Goal: Entertainment & Leisure: Browse casually

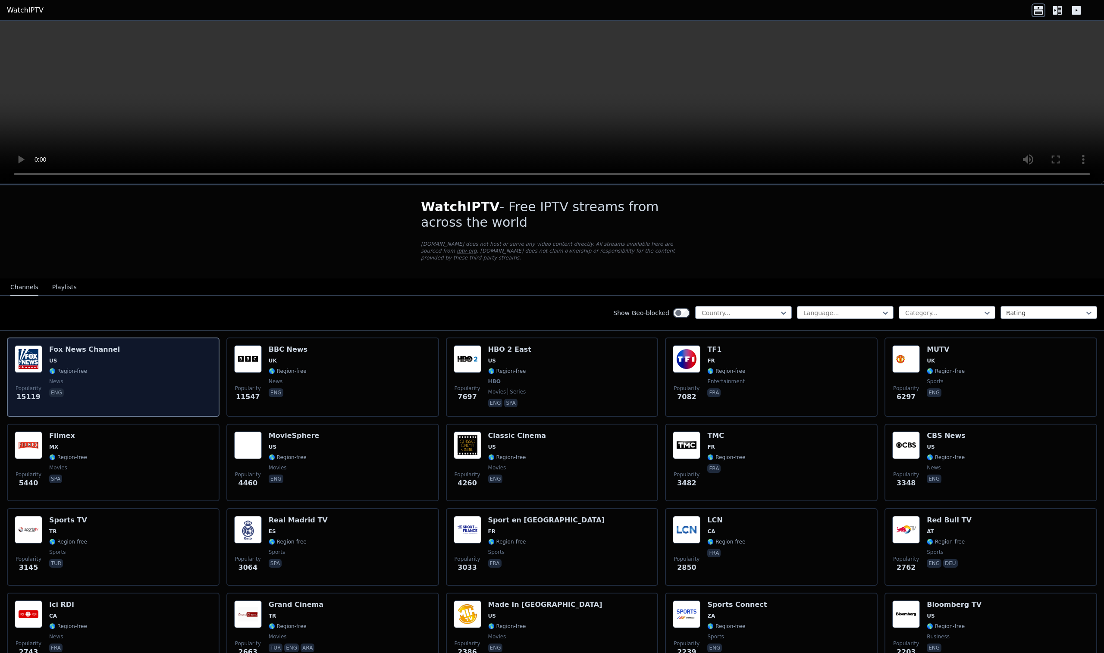
click at [125, 364] on div "Popularity 15119 [PERSON_NAME] US 🌎 Region-free news eng" at bounding box center [113, 377] width 197 height 64
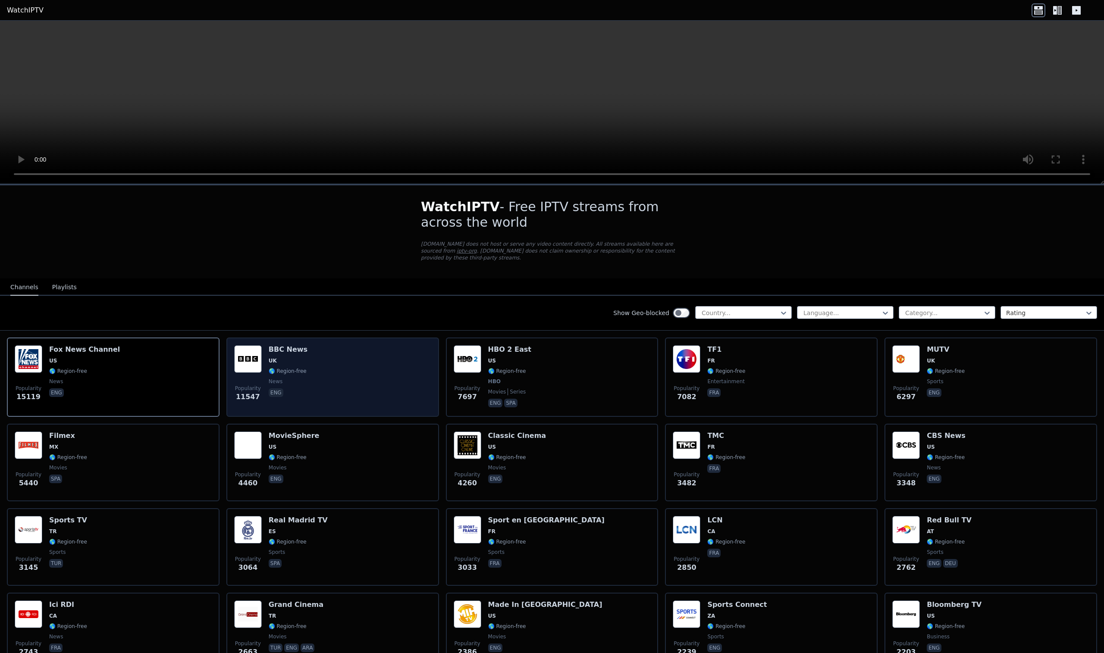
click at [372, 386] on div "Popularity 11547 BBC News UK 🌎 Region-free news eng" at bounding box center [332, 377] width 197 height 64
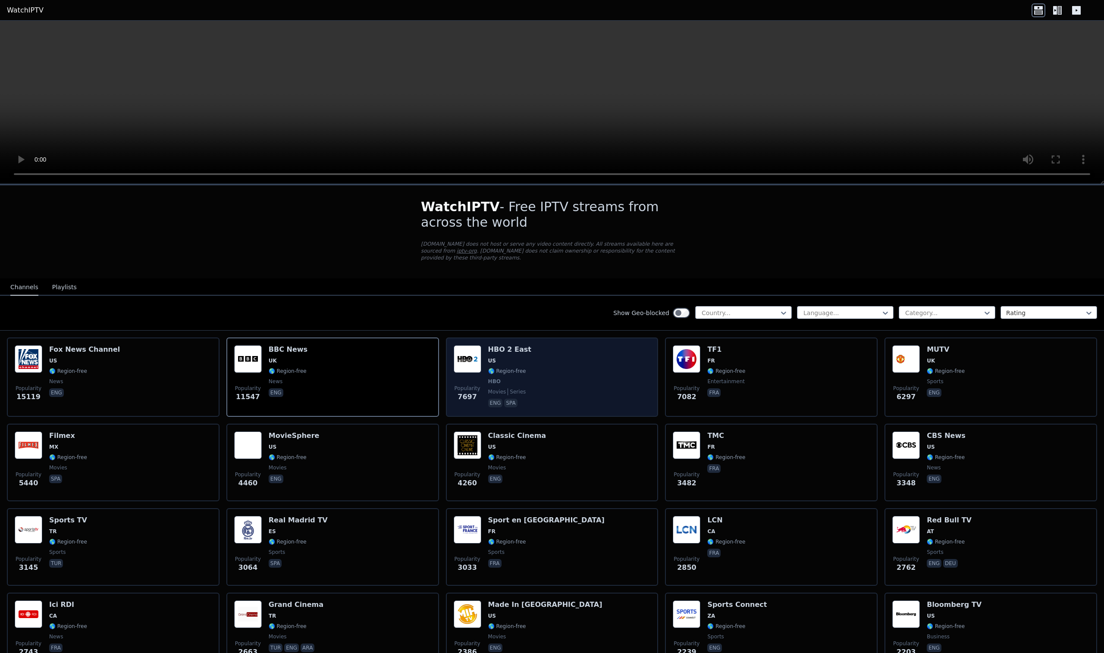
click at [565, 383] on div "Popularity 7697 HBO 2 East US 🌎 Region-free HBO movies series eng spa" at bounding box center [552, 377] width 197 height 64
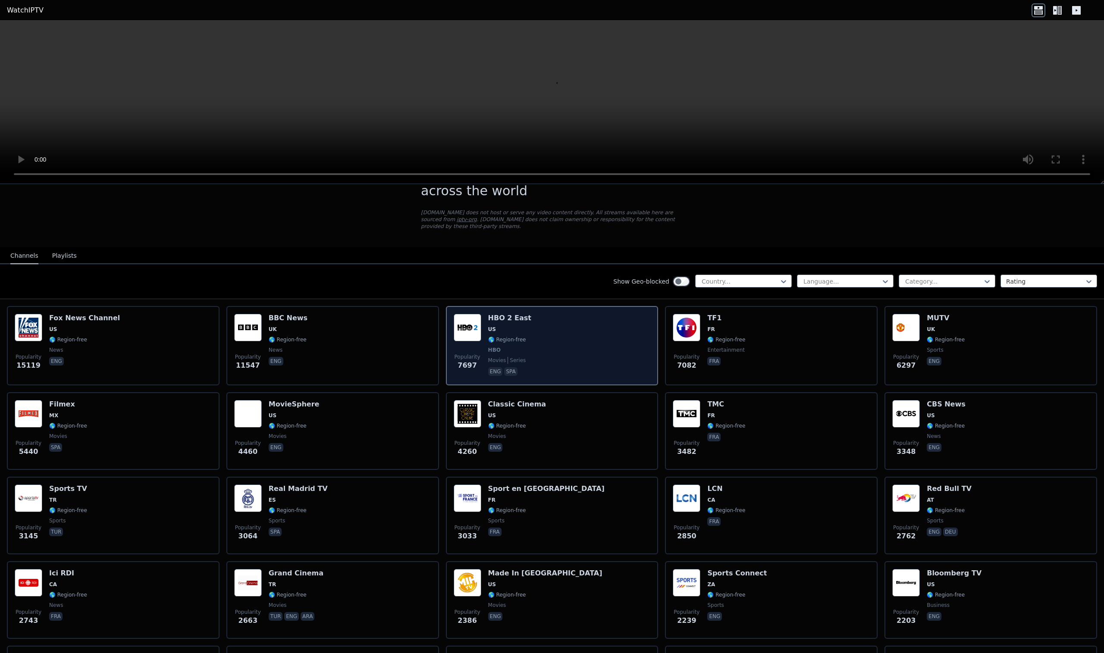
scroll to position [30, 0]
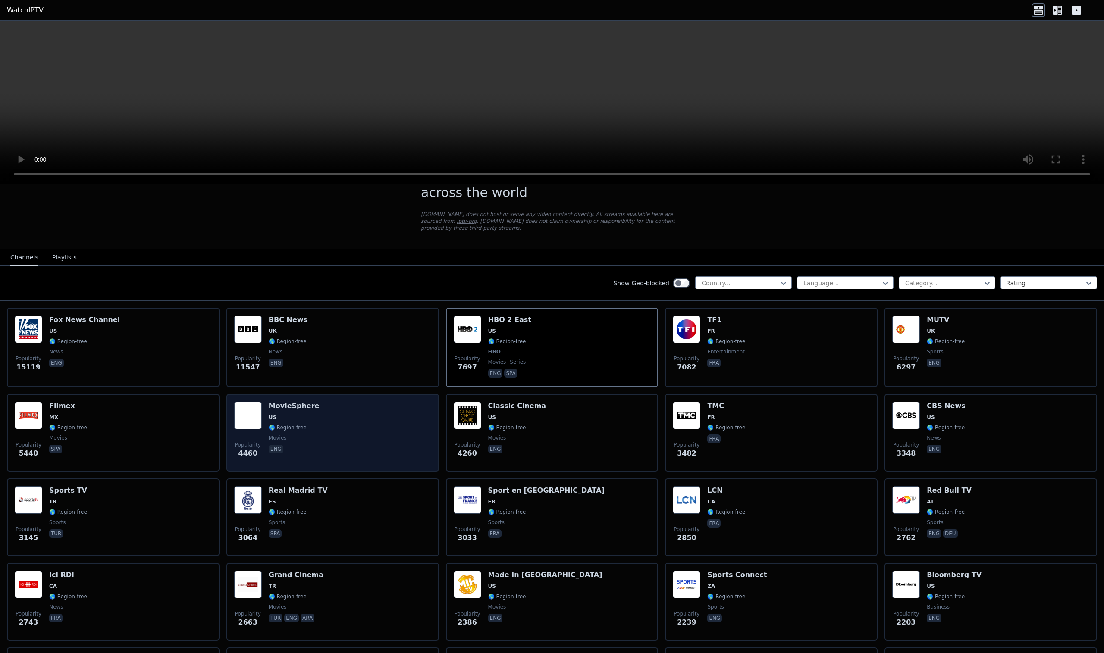
click at [333, 440] on div "Popularity 4460 MovieSphere US 🌎 Region-free movies eng" at bounding box center [332, 433] width 197 height 62
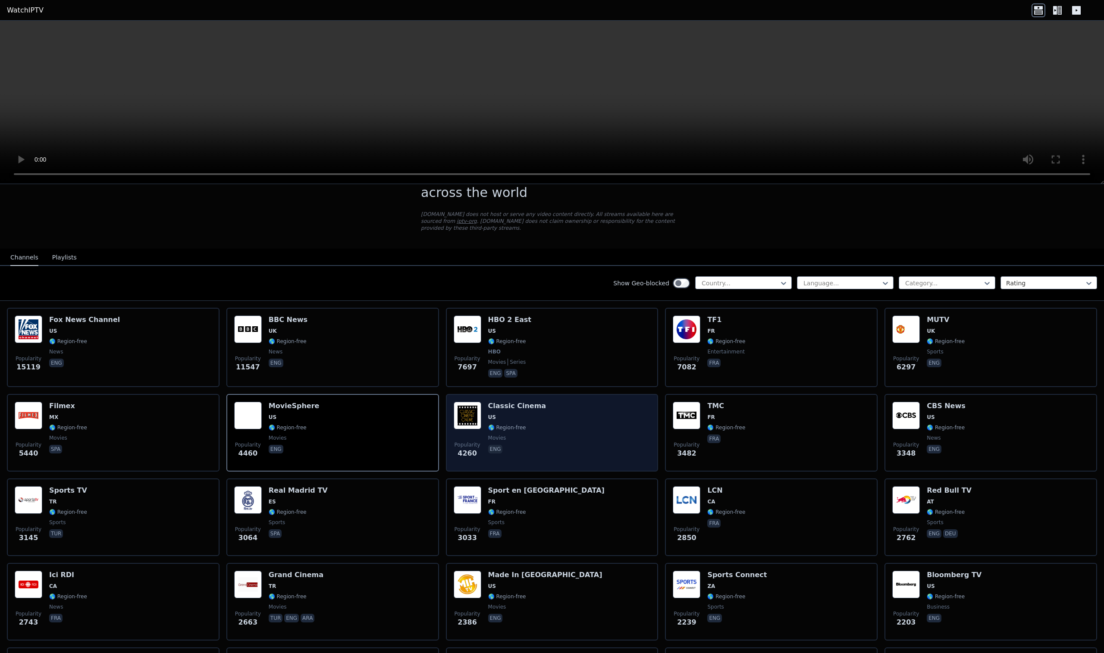
click at [550, 445] on div "Popularity 4260 Classic Cinema US 🌎 Region-free movies eng" at bounding box center [552, 433] width 197 height 62
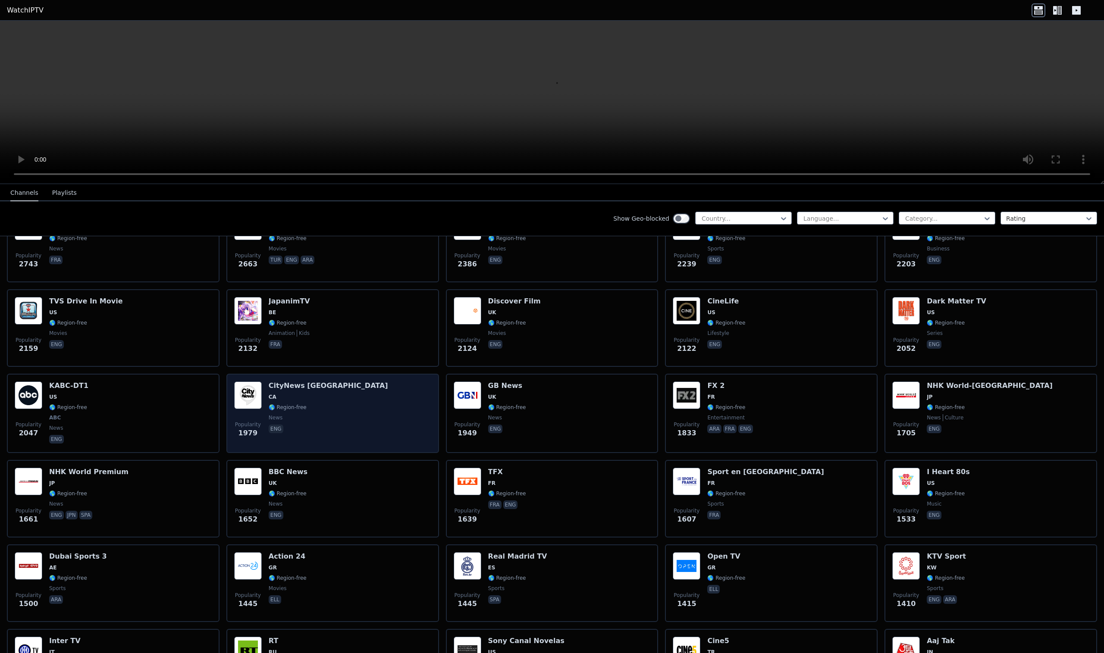
scroll to position [410, 0]
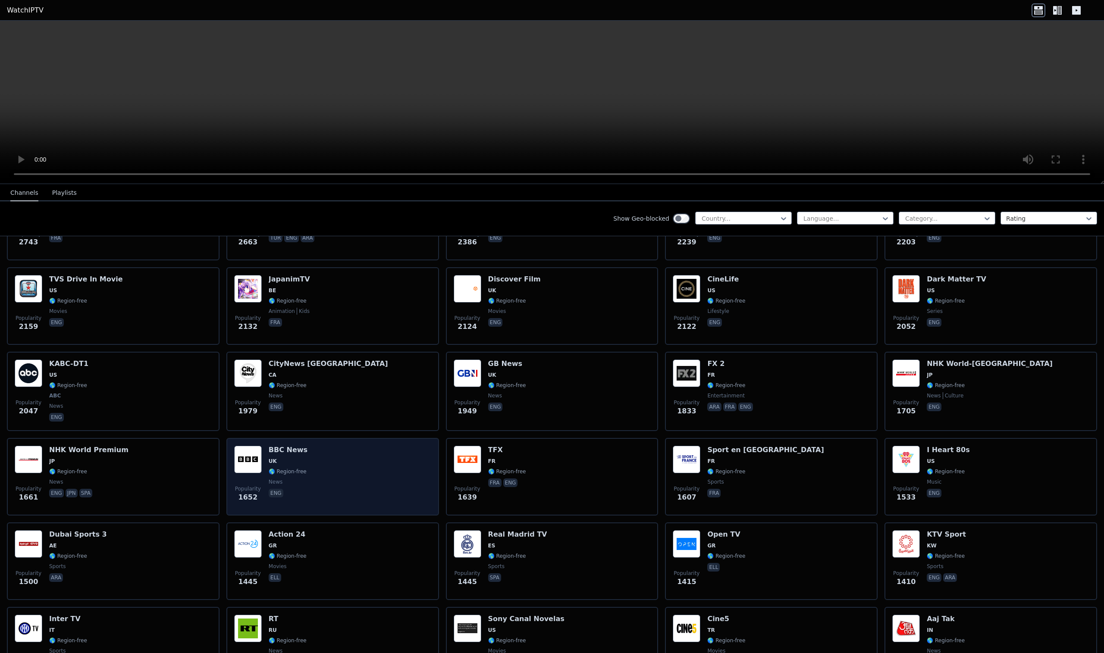
click at [366, 466] on div "Popularity 1652 BBC News UK 🌎 Region-free news eng" at bounding box center [332, 477] width 197 height 62
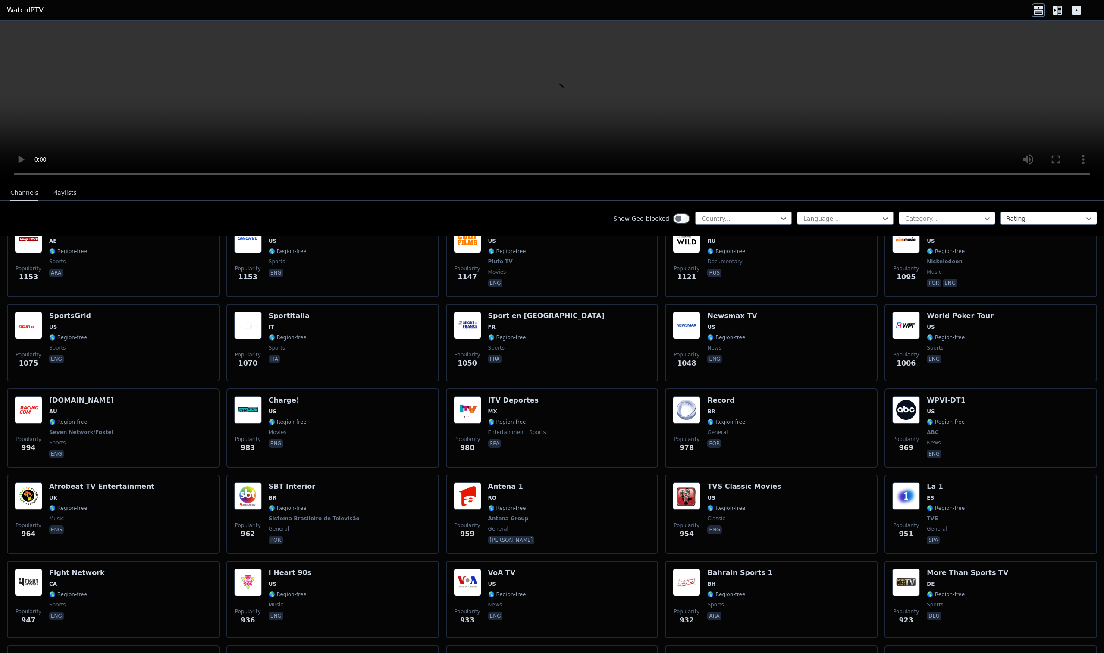
scroll to position [1214, 0]
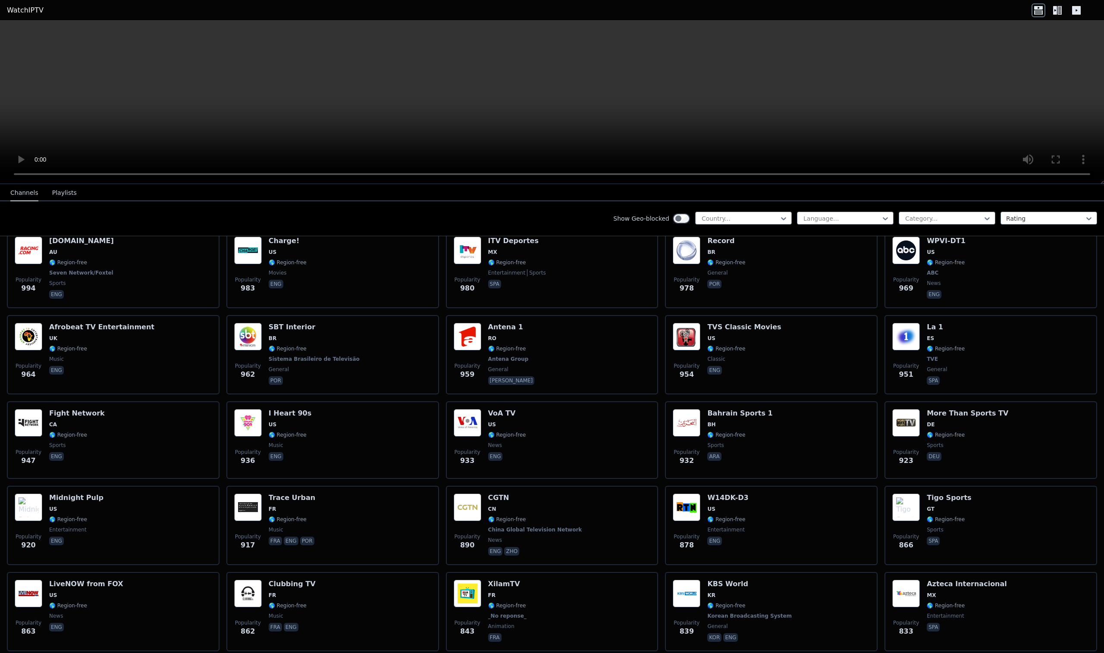
click at [366, 466] on div "Popularity 936 I Heart 90s US 🌎 Region-free music eng" at bounding box center [332, 440] width 197 height 62
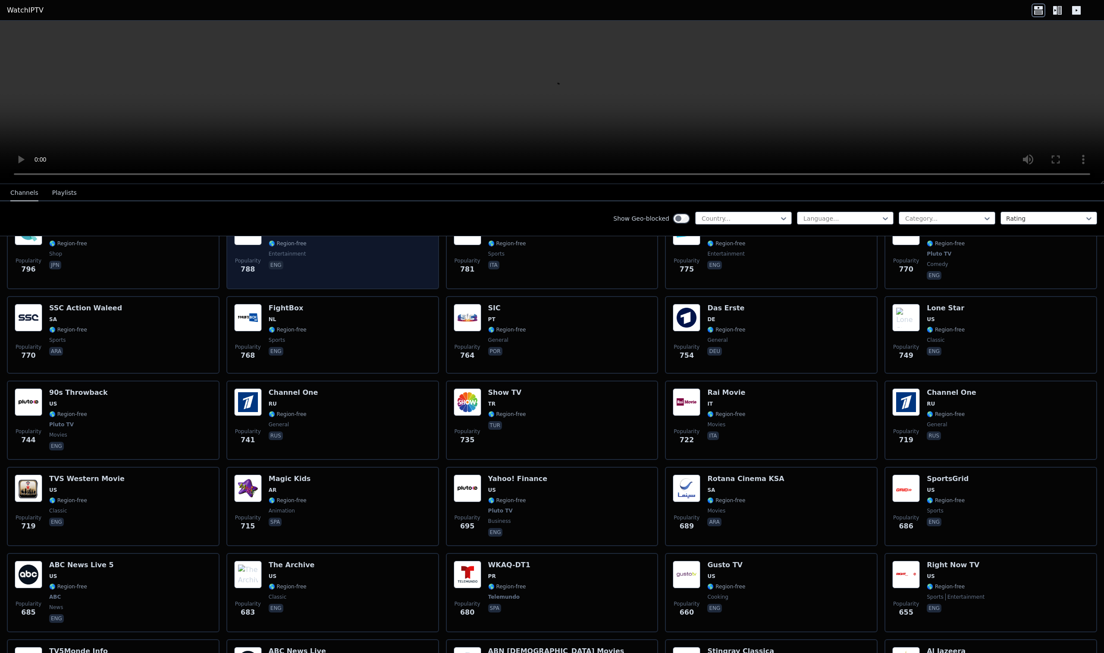
scroll to position [1835, 0]
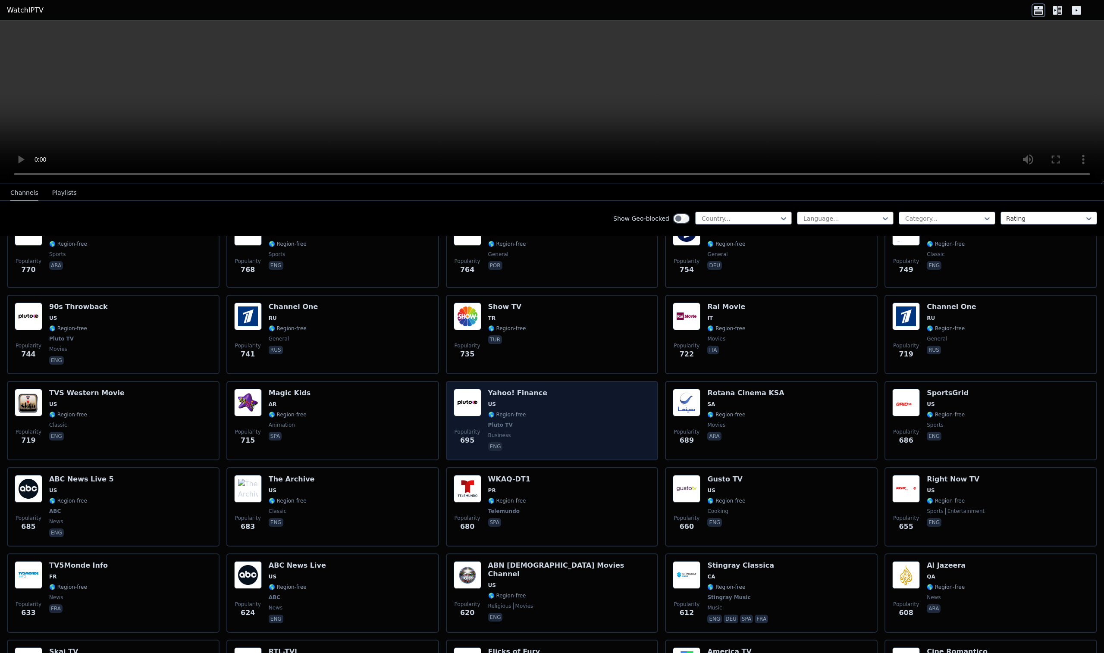
click at [611, 419] on div "Popularity 695 Yahoo! Finance US 🌎 Region-free Pluto TV business eng" at bounding box center [552, 421] width 197 height 64
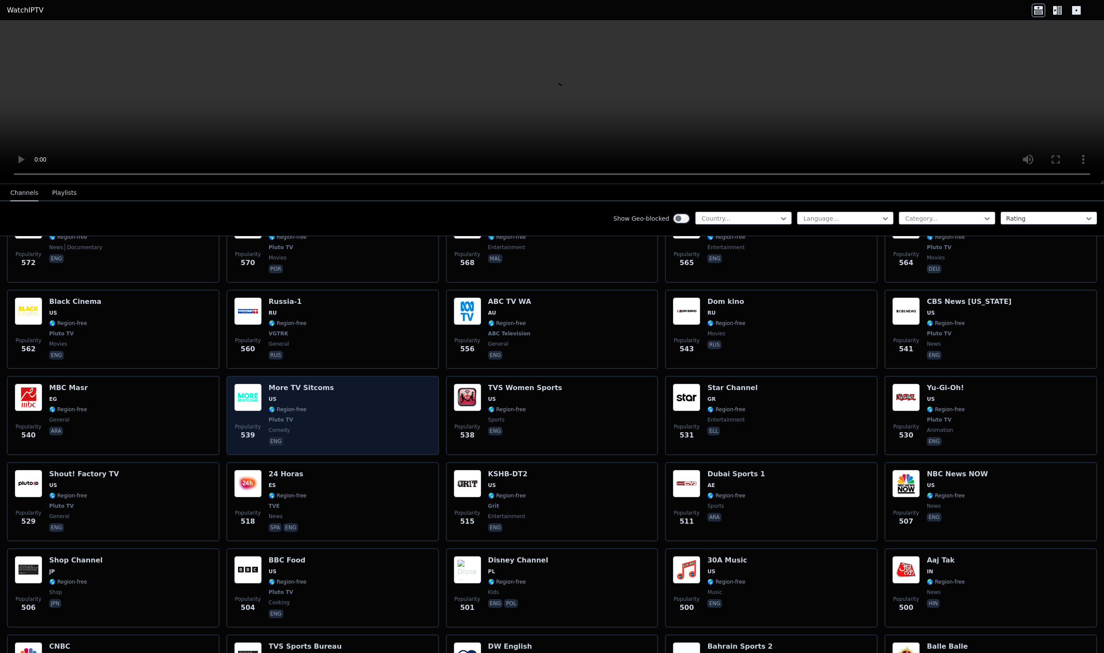
scroll to position [2541, 0]
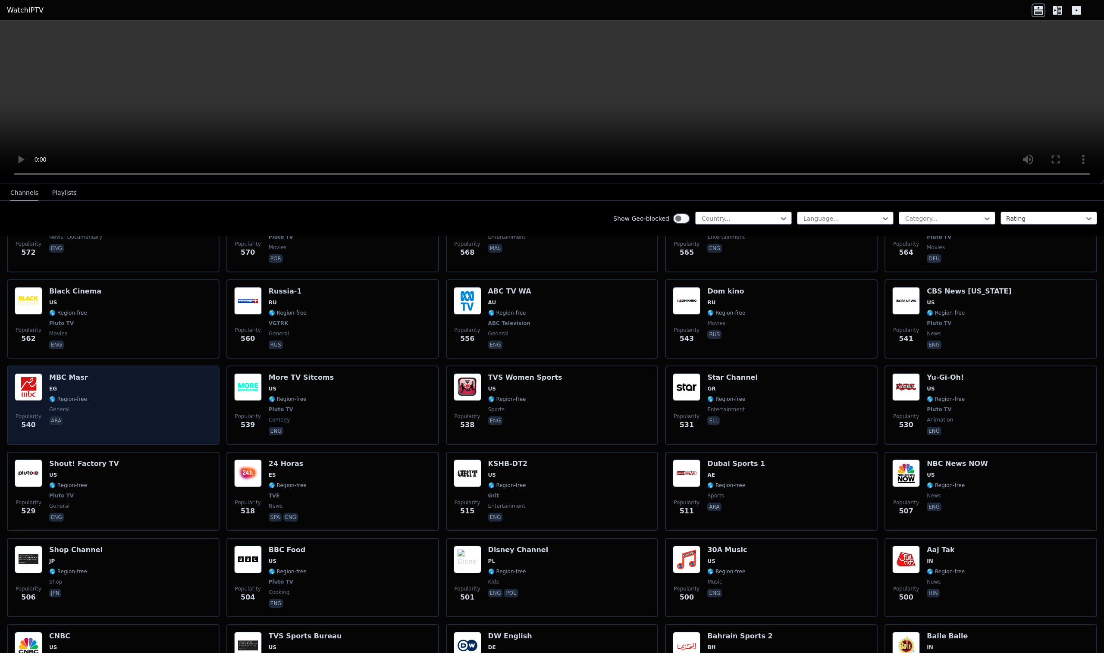
click at [118, 392] on div "Popularity 540 MBC Masr EG 🌎 Region-free general ara" at bounding box center [113, 405] width 197 height 64
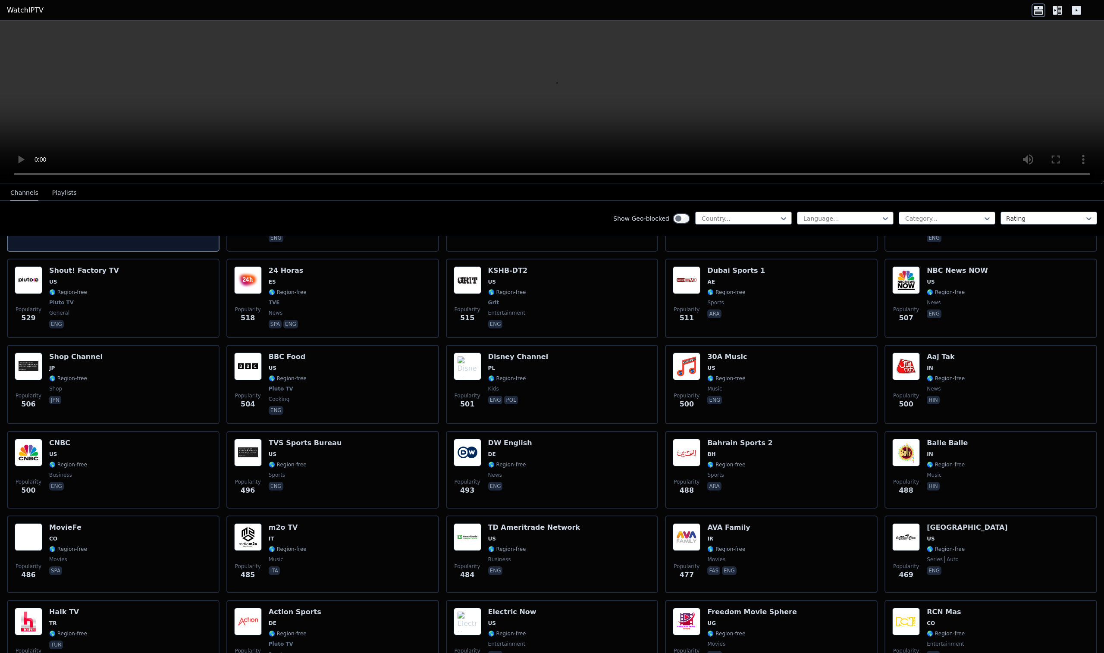
scroll to position [2745, 0]
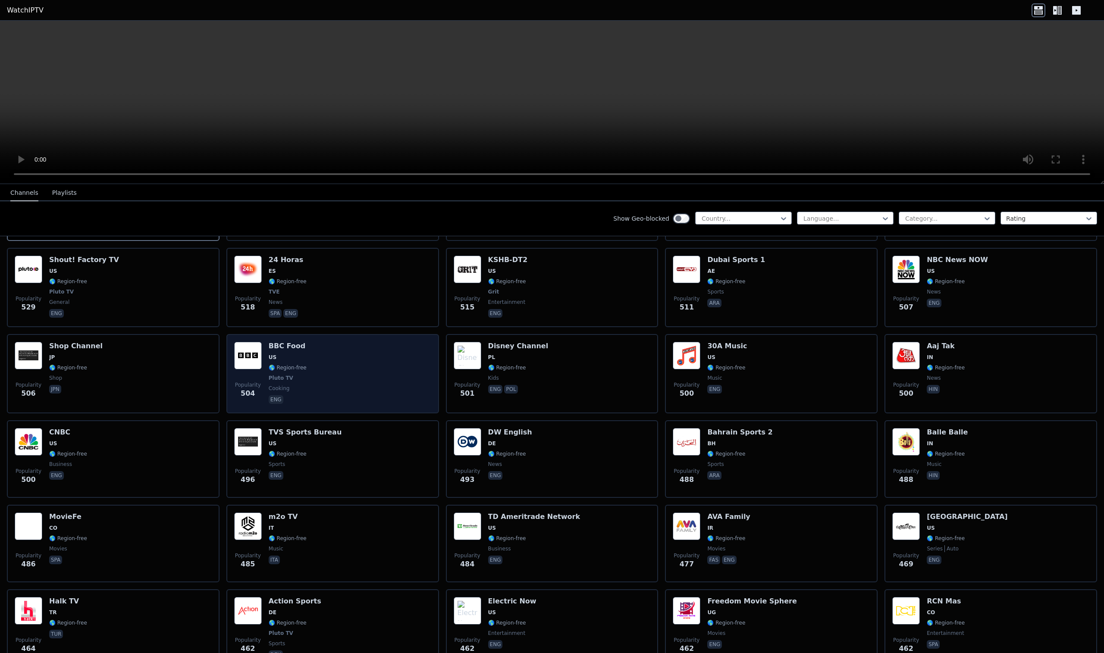
click at [366, 381] on div "Popularity 504 BBC Food US 🌎 Region-free Pluto TV cooking eng" at bounding box center [332, 374] width 197 height 64
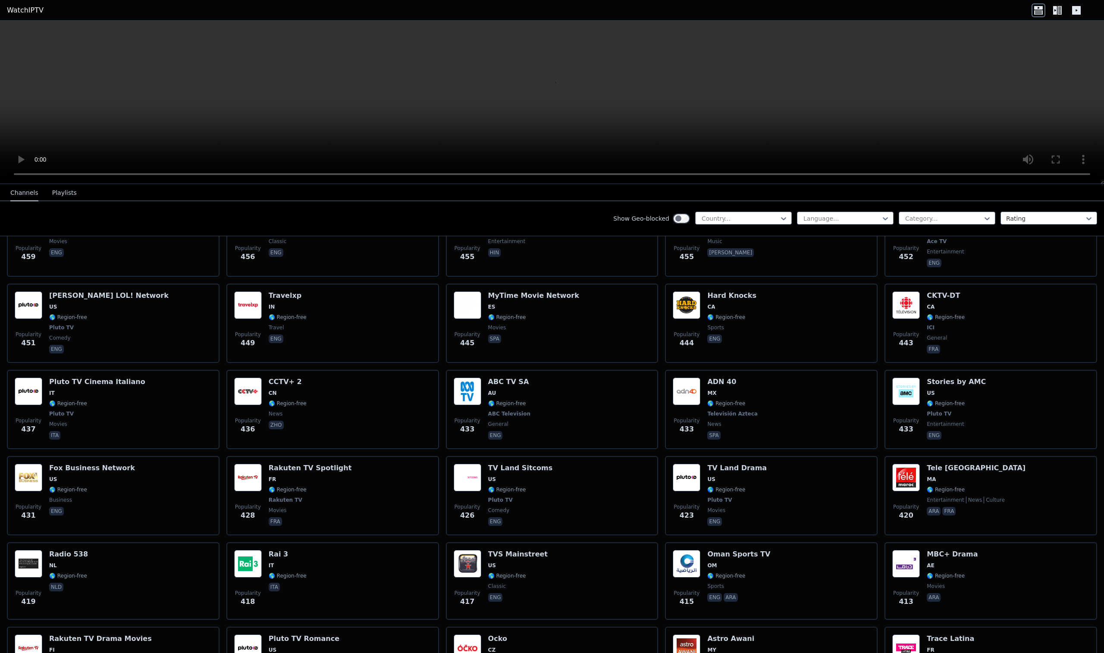
scroll to position [3222, 0]
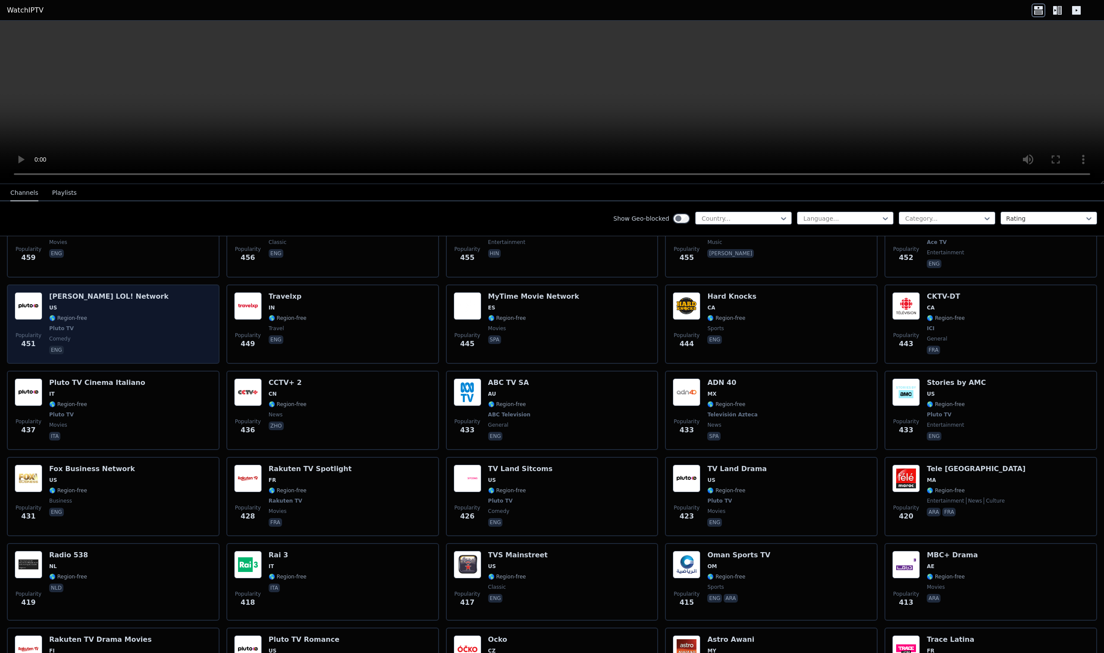
click at [160, 333] on div "Popularity 451 [PERSON_NAME] LOL! Network US 🌎 Region-free Pluto TV comedy eng" at bounding box center [113, 324] width 197 height 64
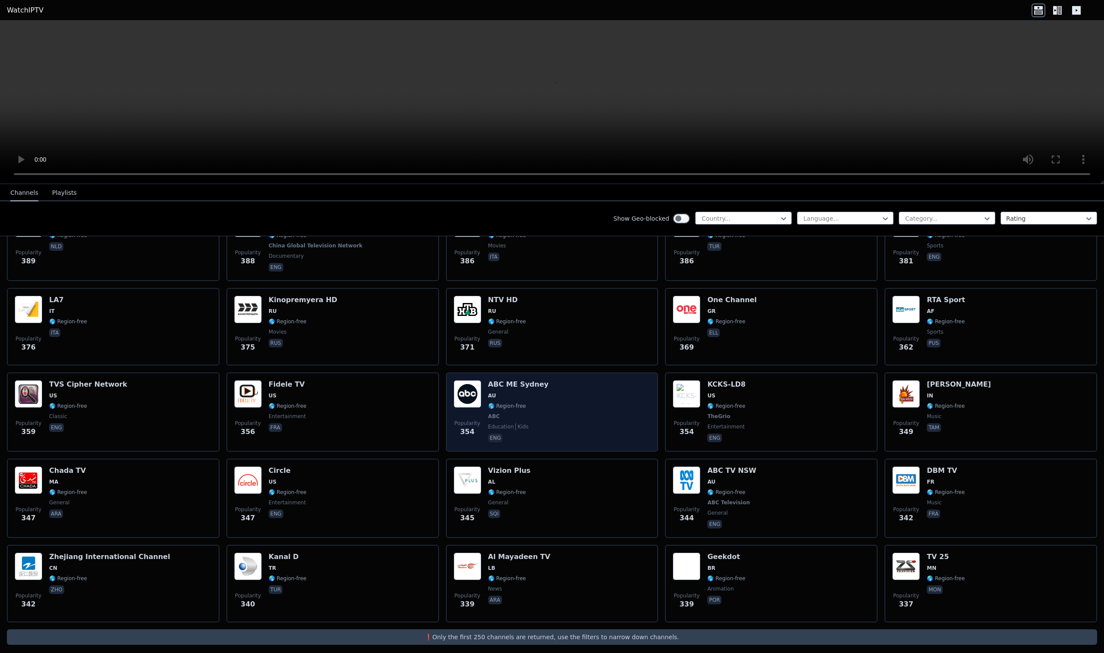
scroll to position [3999, 0]
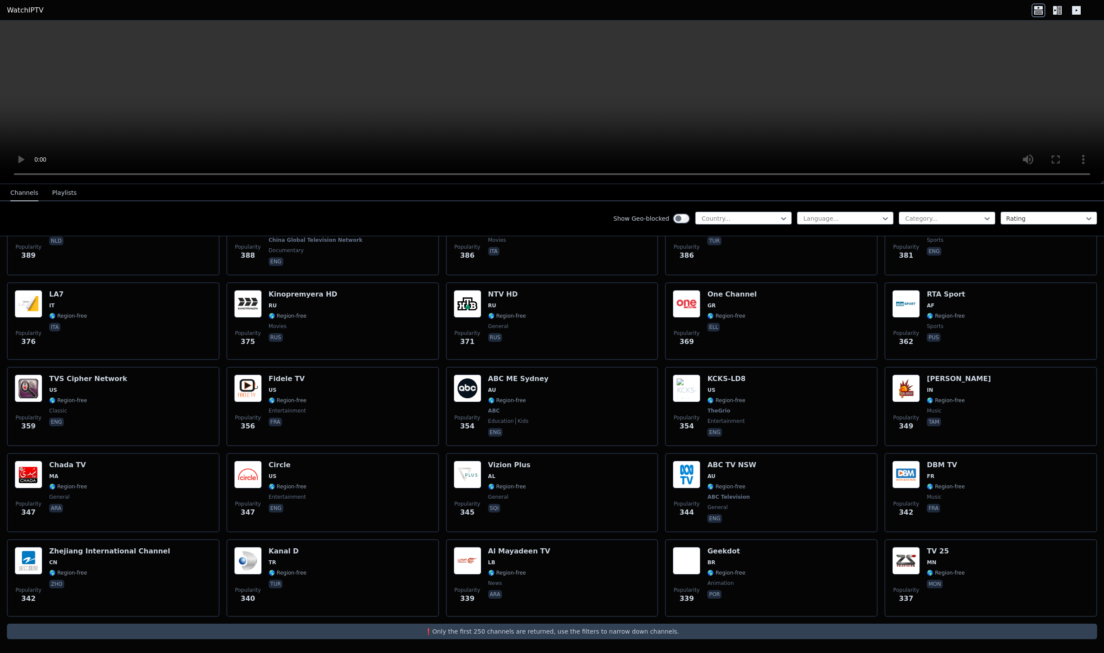
click at [958, 211] on div "Show Geo-blocked Country... Language... Category... Rating" at bounding box center [552, 218] width 1104 height 35
click at [958, 212] on div "Category..." at bounding box center [947, 218] width 97 height 13
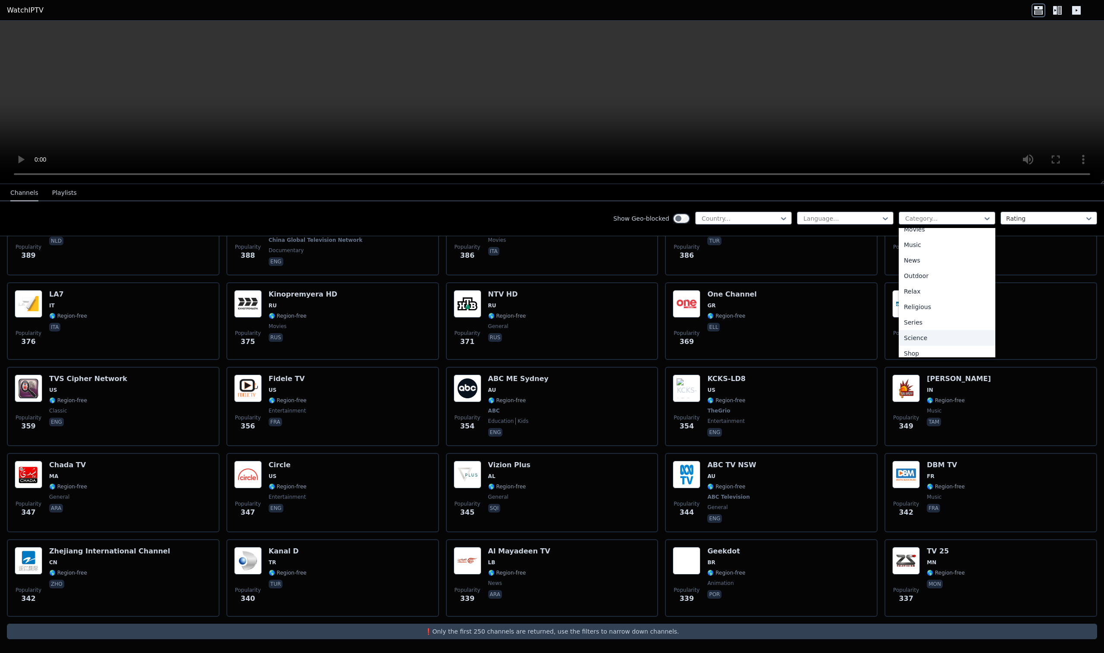
scroll to position [293, 0]
click at [944, 317] on div "Sports" at bounding box center [947, 317] width 97 height 16
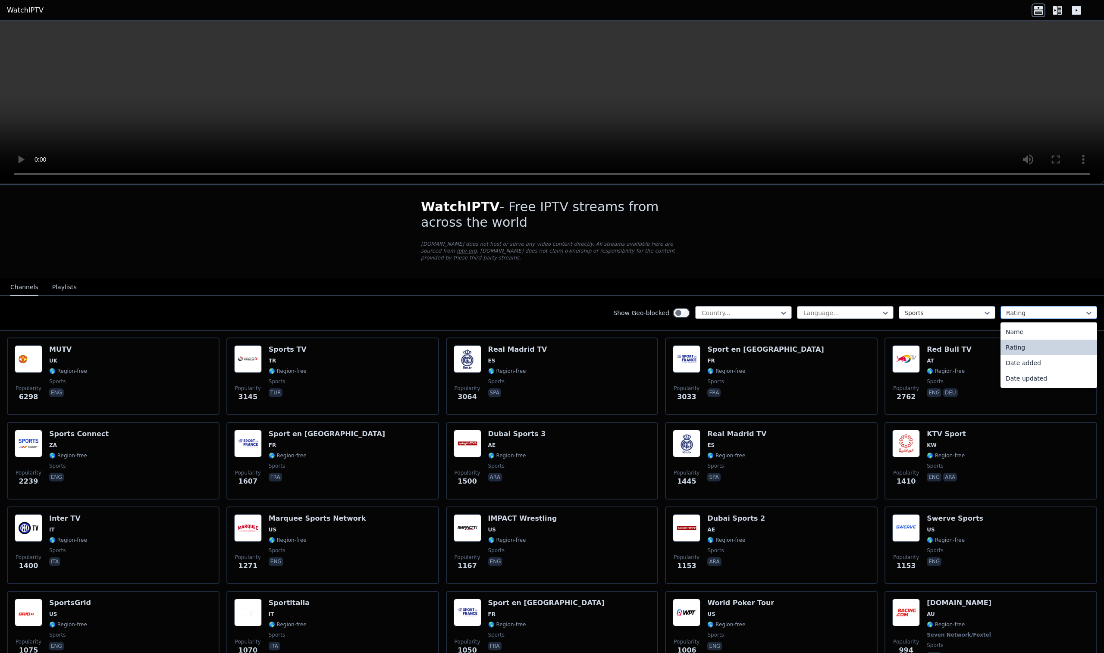
click at [1037, 312] on div at bounding box center [1045, 313] width 78 height 9
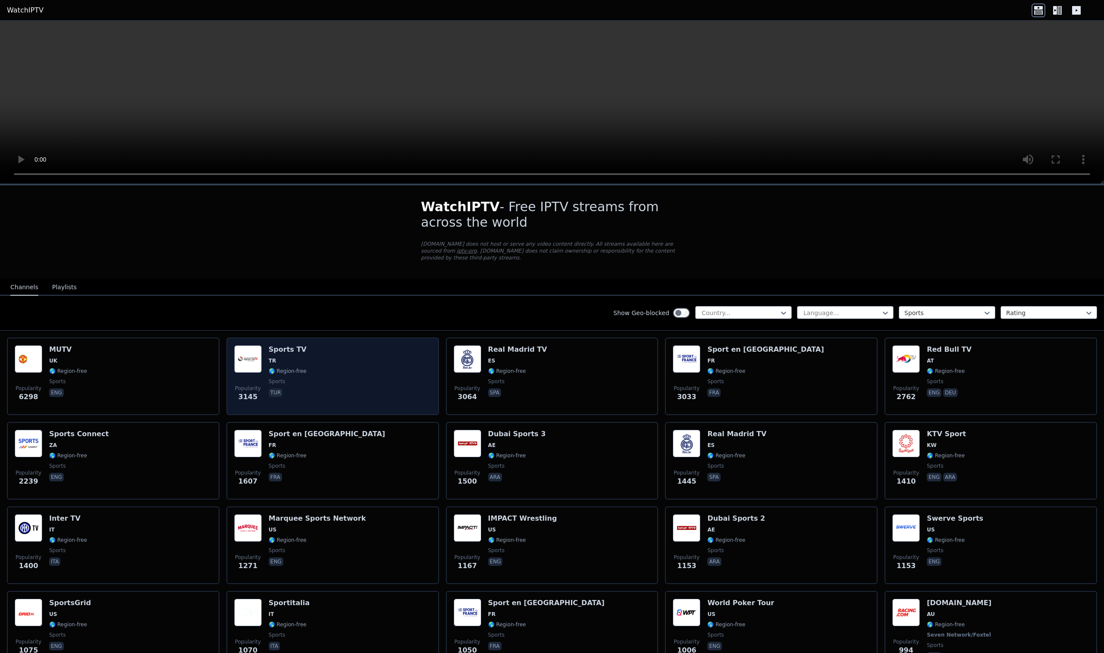
click at [340, 375] on div "Popularity 3145 Sports TV TR 🌎 Region-free sports tur" at bounding box center [332, 376] width 197 height 62
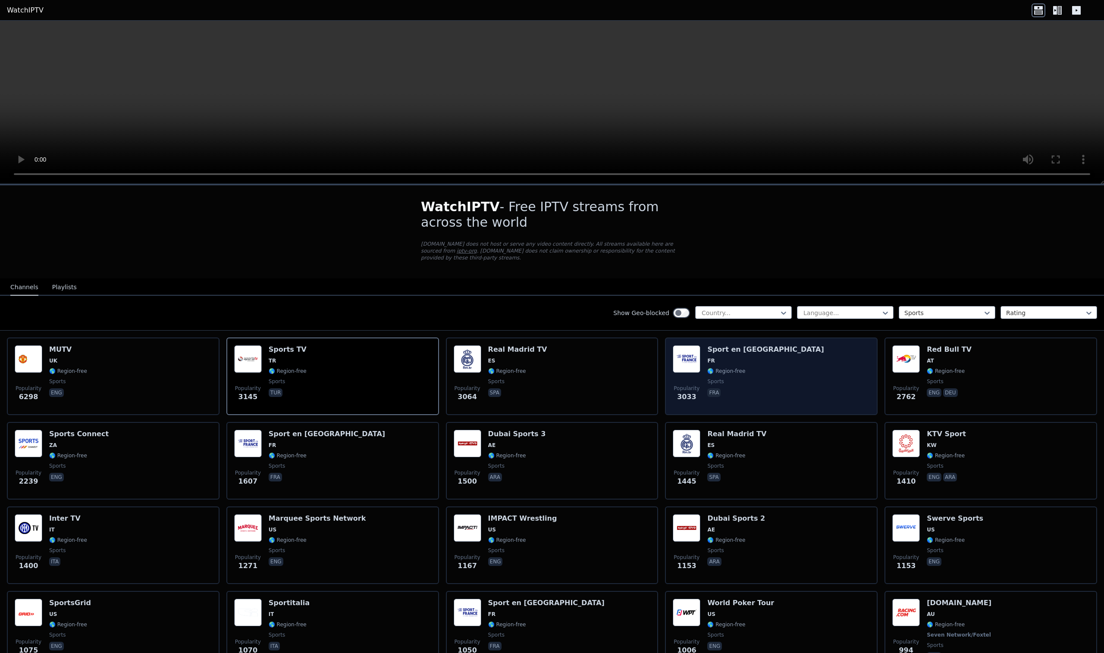
click at [820, 379] on div "Popularity 3033 Sport en [GEOGRAPHIC_DATA] FR 🌎 Region-free sports fra" at bounding box center [771, 376] width 197 height 62
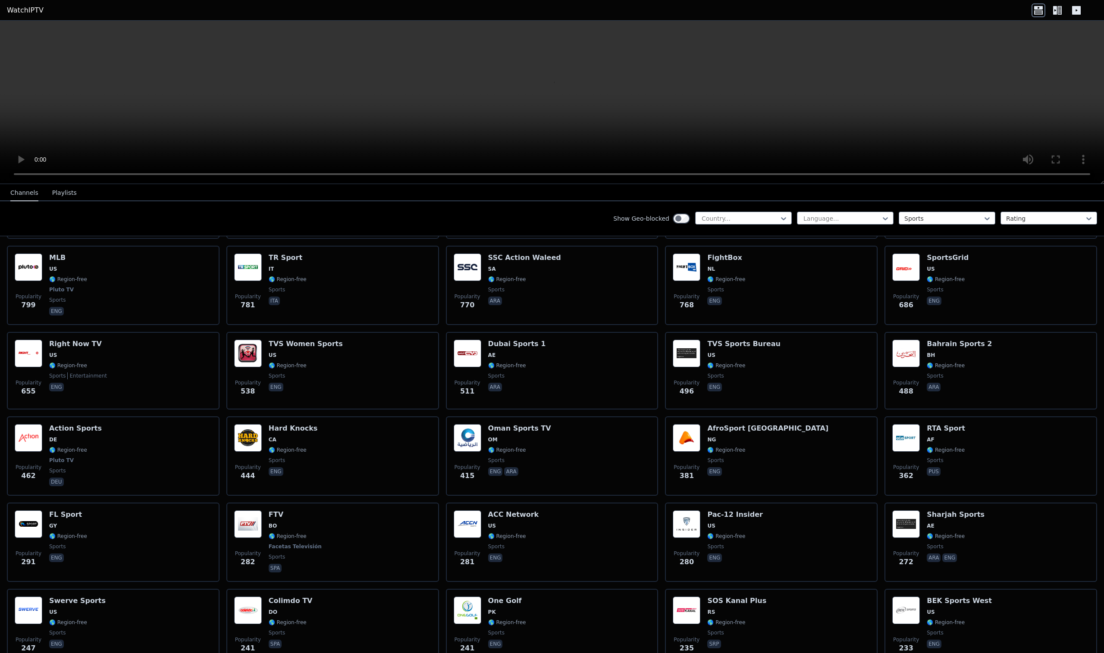
scroll to position [535, 0]
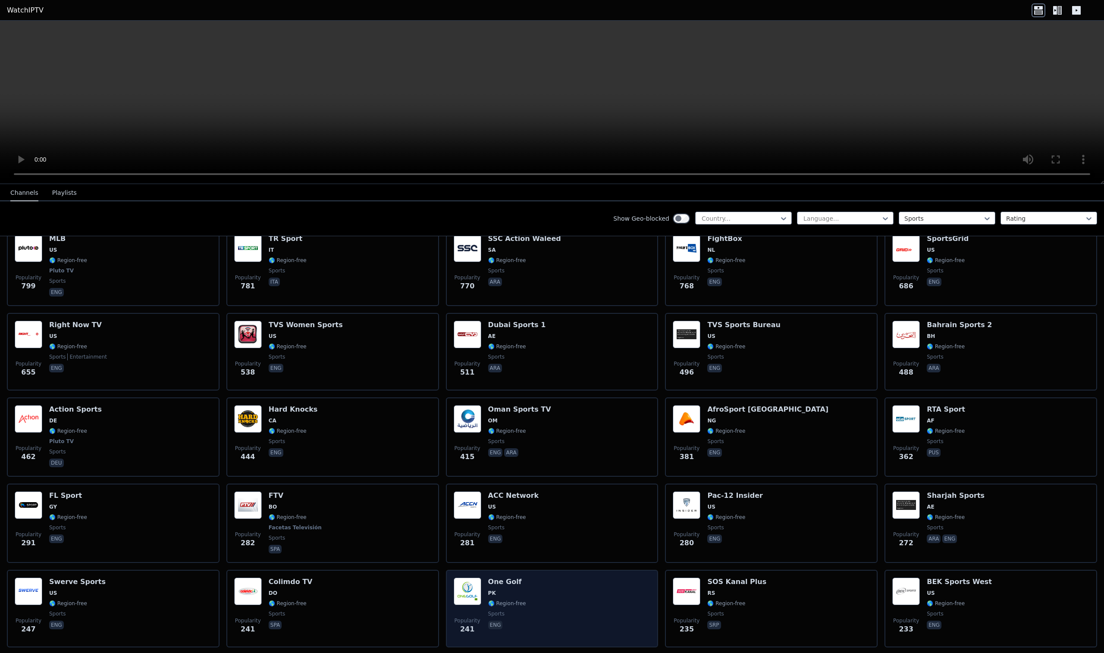
click at [529, 599] on div "Popularity 241 One Golf PK 🌎 Region-free sports eng" at bounding box center [552, 609] width 197 height 62
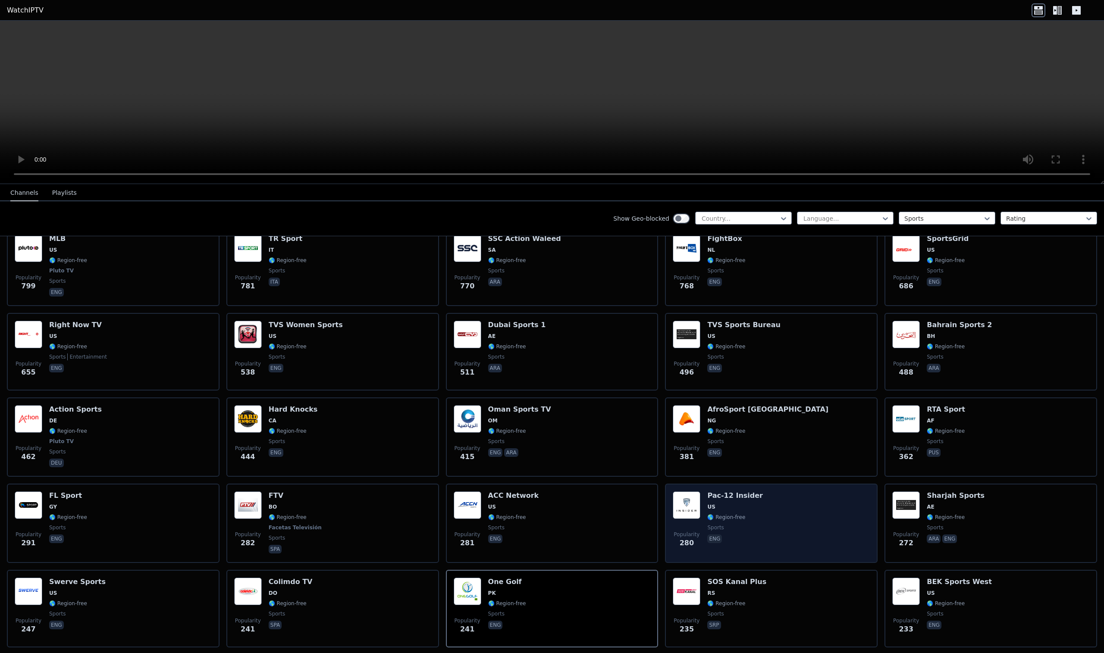
click at [812, 546] on div "Popularity 280 Pac-12 Insider US 🌎 Region-free sports eng" at bounding box center [771, 524] width 197 height 64
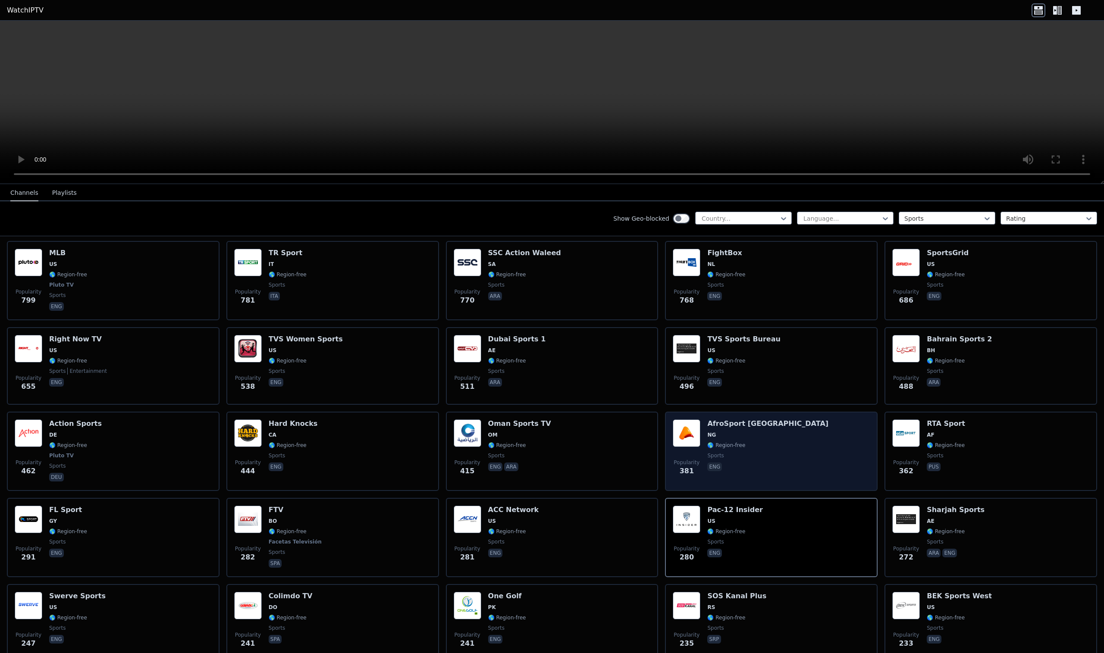
click at [817, 437] on div "Popularity 381 AfroSport [GEOGRAPHIC_DATA] NG 🌎 Region-free sports eng" at bounding box center [771, 452] width 197 height 64
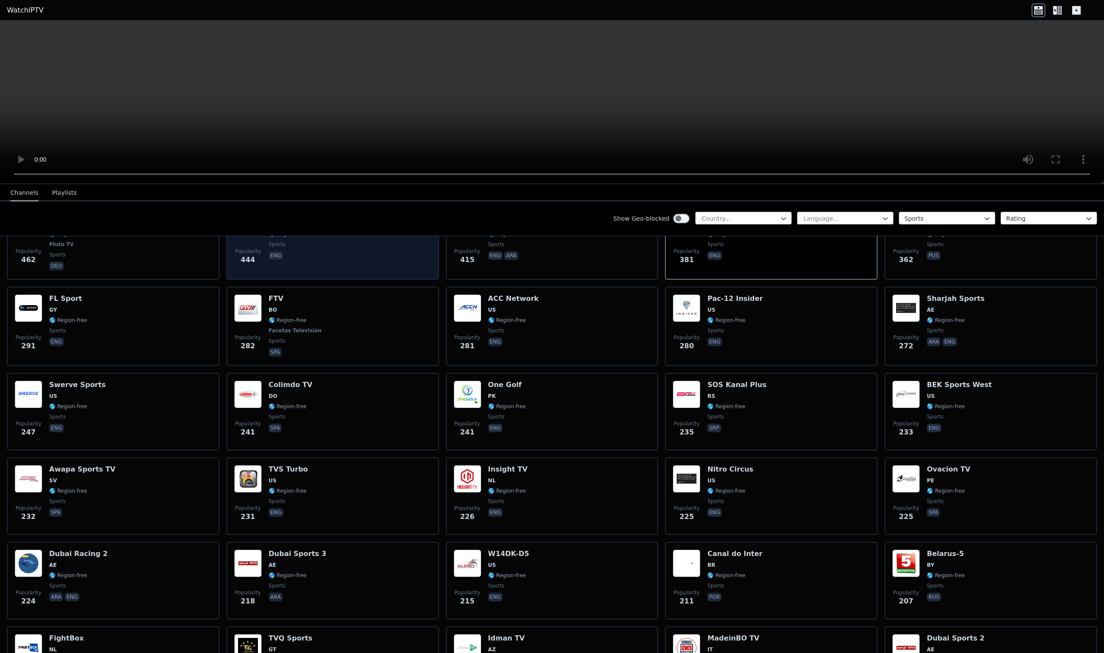
scroll to position [826, 0]
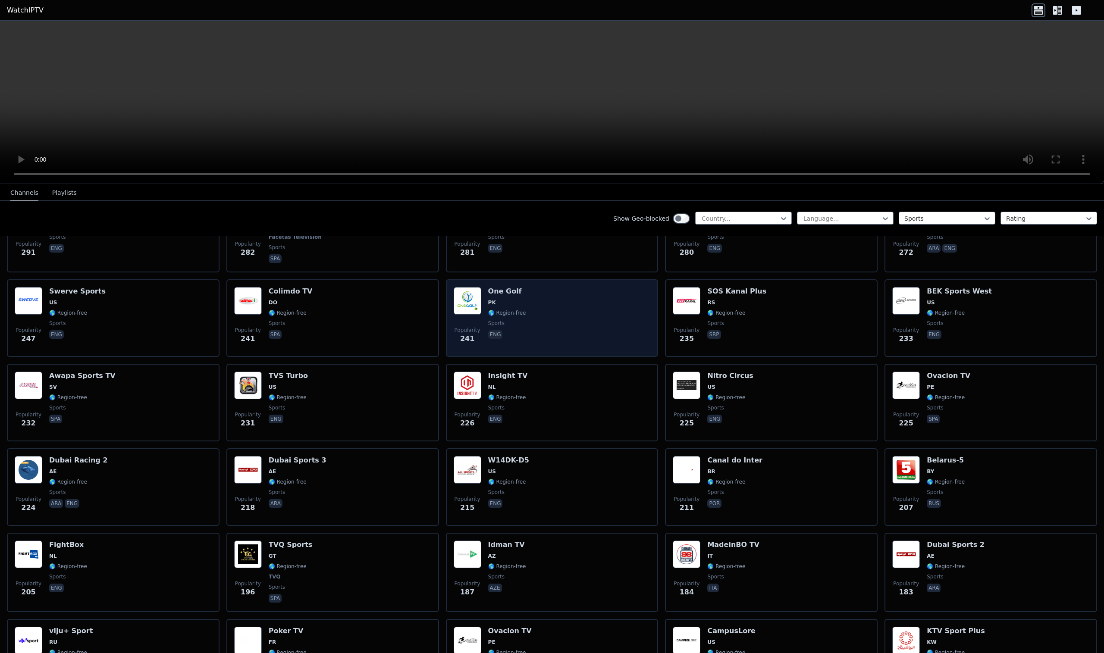
click at [573, 319] on div "Popularity 241 One Golf PK 🌎 Region-free sports eng" at bounding box center [552, 318] width 197 height 62
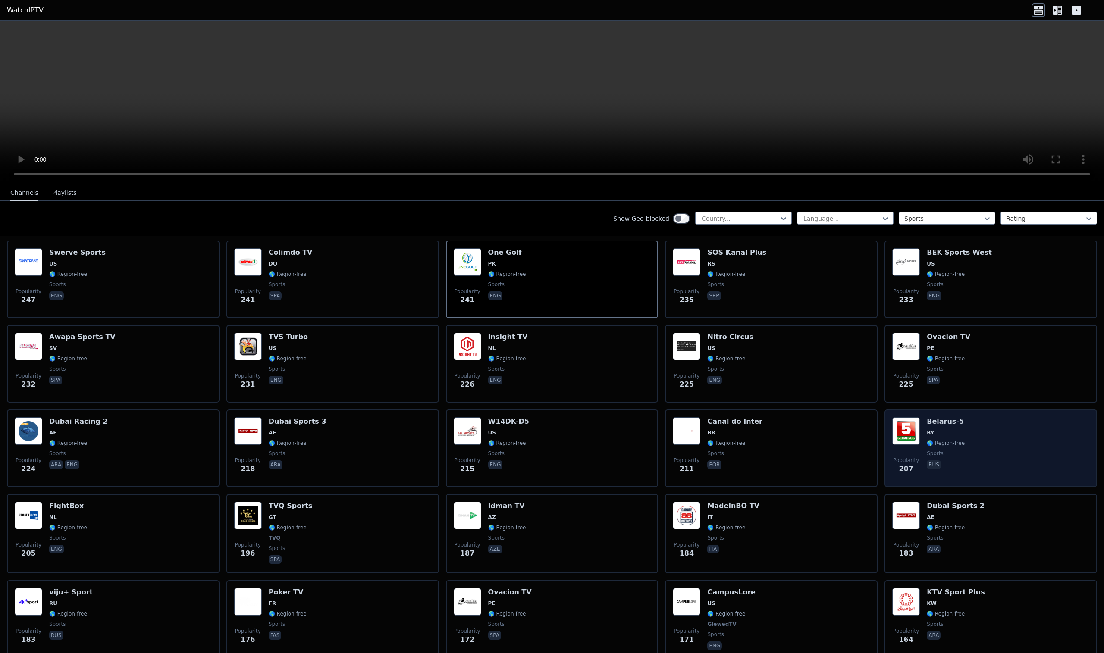
click at [1029, 445] on div "Popularity 207 [GEOGRAPHIC_DATA]-5 BY 🌎 Region-free sports rus" at bounding box center [990, 448] width 197 height 62
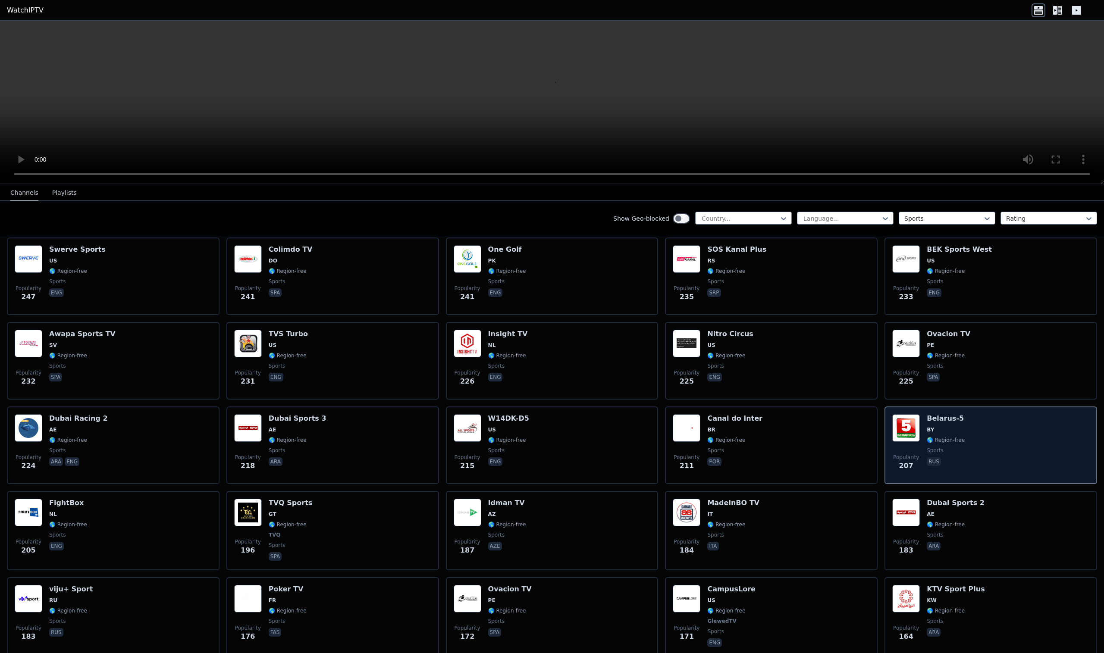
scroll to position [868, 0]
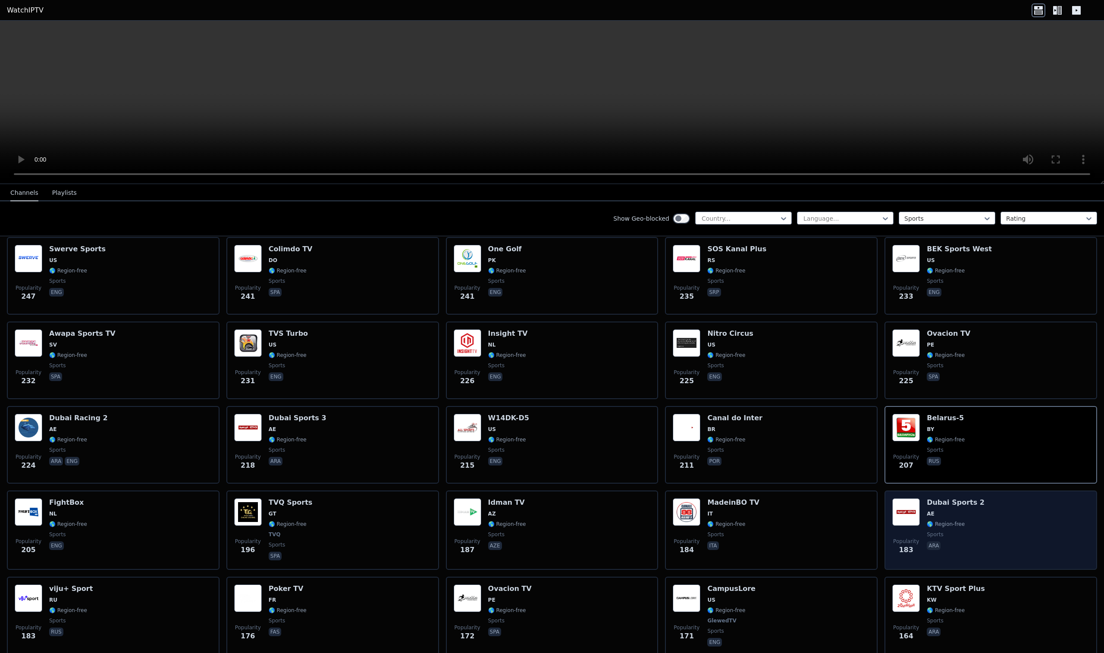
click at [1029, 514] on div "Popularity 183 Dubai Sports 2 AE 🌎 Region-free sports ara" at bounding box center [990, 531] width 197 height 64
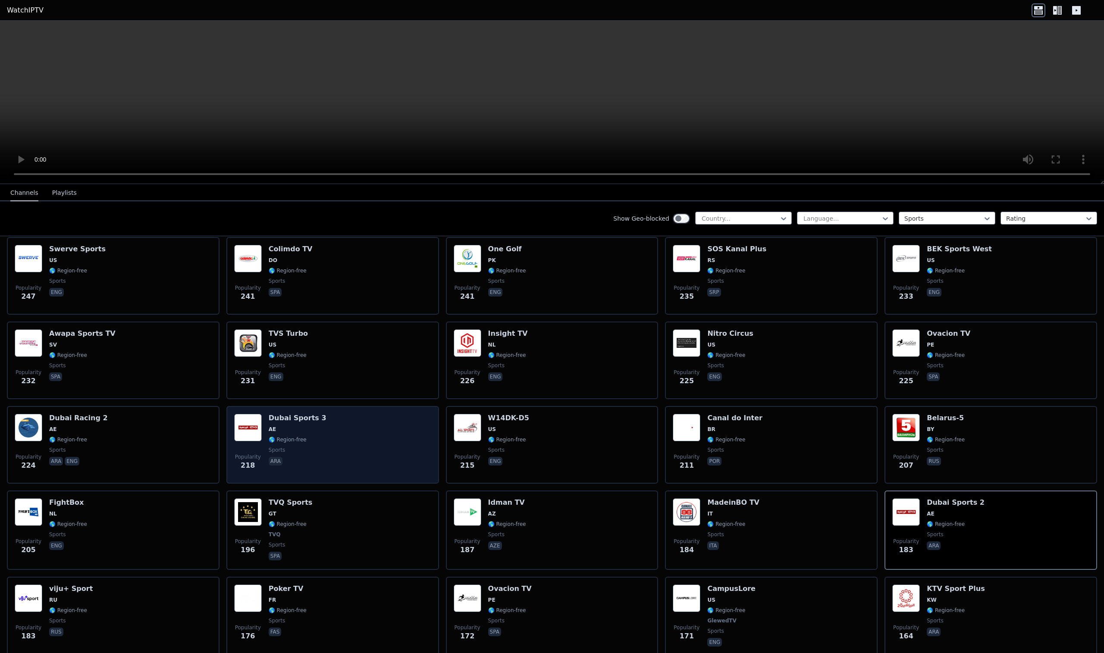
click at [348, 442] on div "Popularity 218 Dubai Sports 3 AE 🌎 Region-free sports ara" at bounding box center [332, 445] width 197 height 62
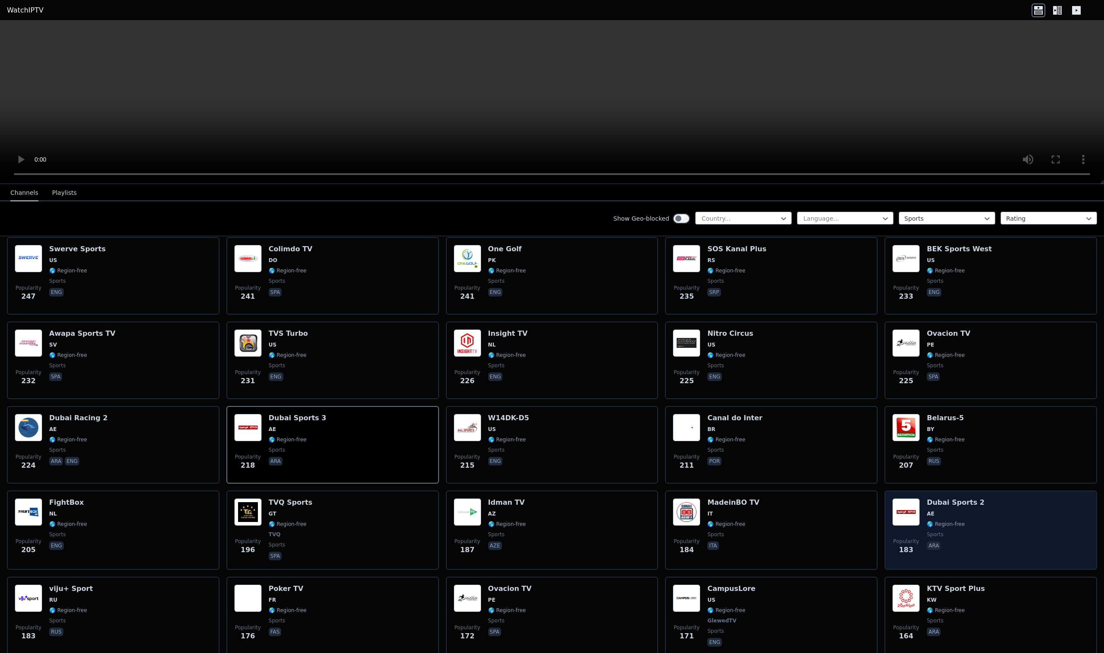
click at [1036, 551] on div "Popularity 183 Dubai Sports 2 AE 🌎 Region-free sports ara" at bounding box center [990, 531] width 197 height 64
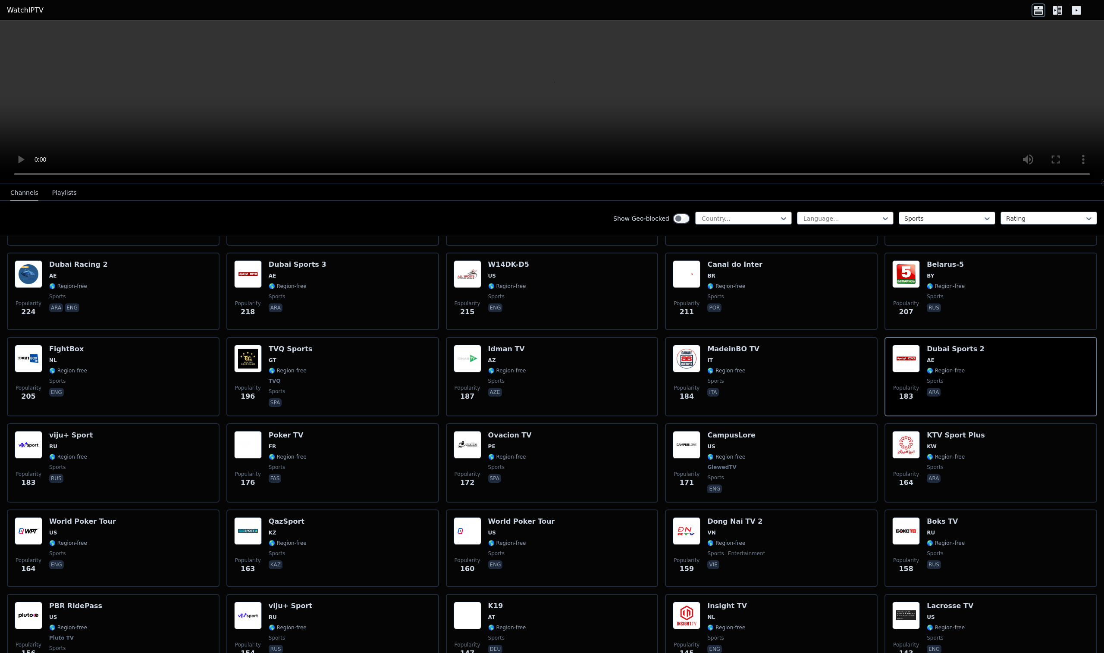
scroll to position [996, 0]
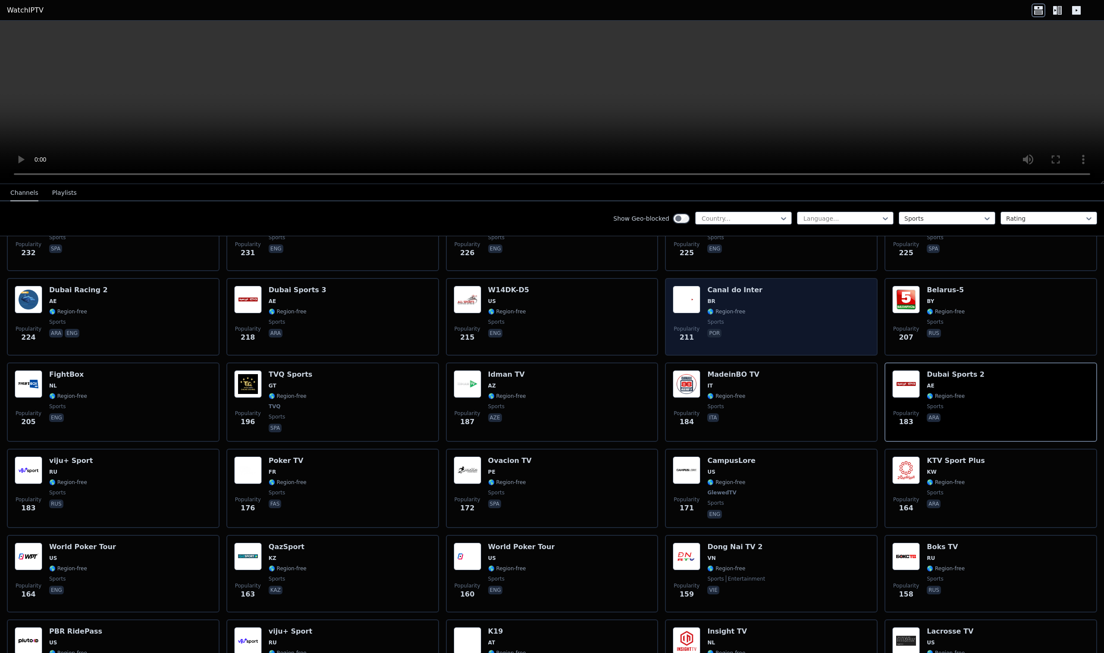
click at [784, 295] on div "Popularity 211 Canal do Inter BR 🌎 Region-free sports por" at bounding box center [771, 317] width 197 height 62
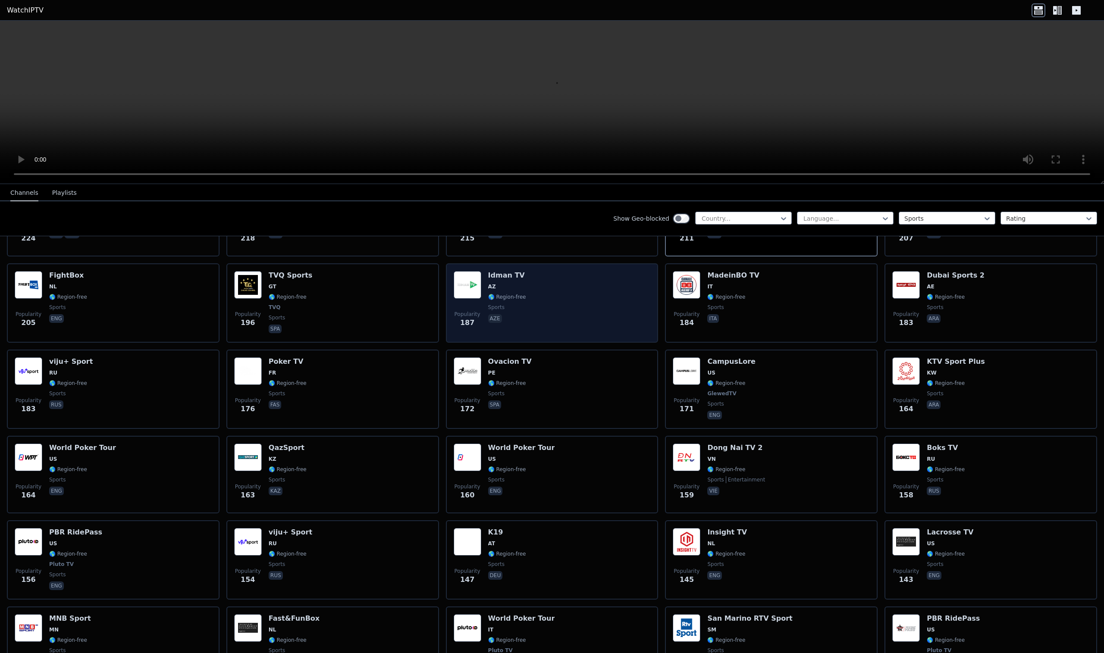
scroll to position [1095, 0]
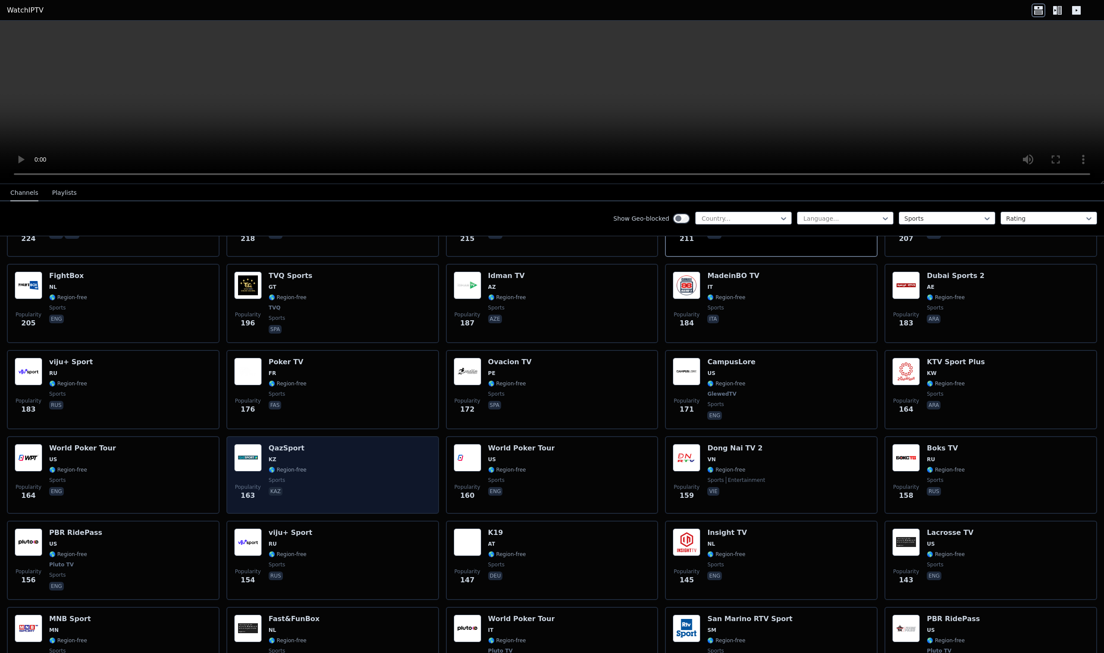
click at [342, 484] on div "Popularity 163 QazSport KZ 🌎 Region-free sports kaz" at bounding box center [332, 475] width 197 height 62
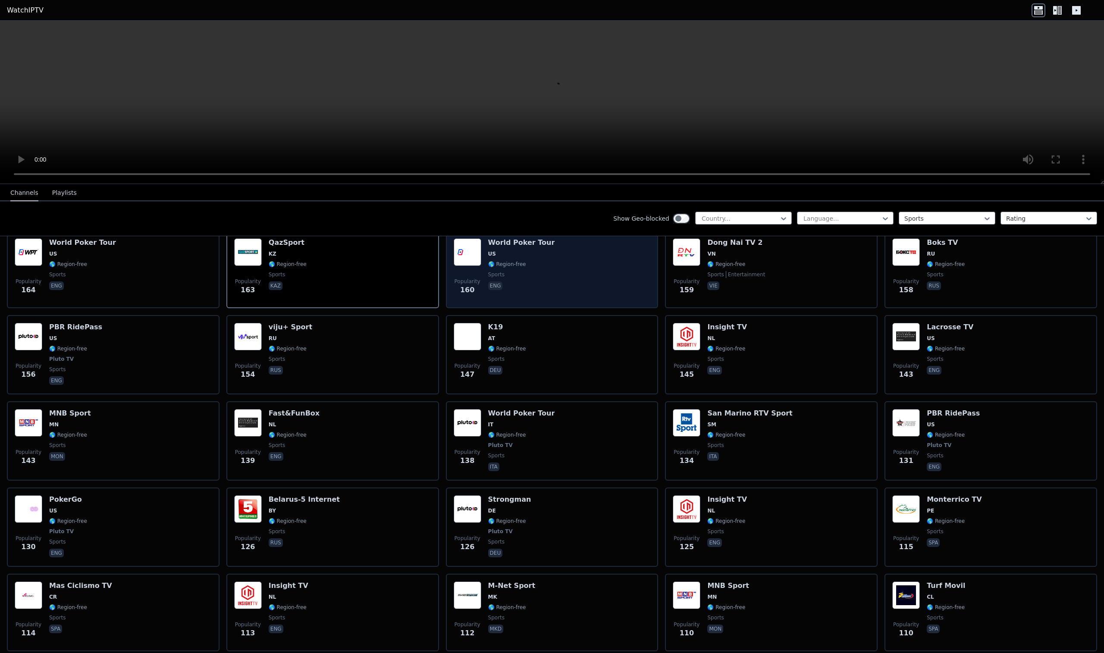
scroll to position [1302, 0]
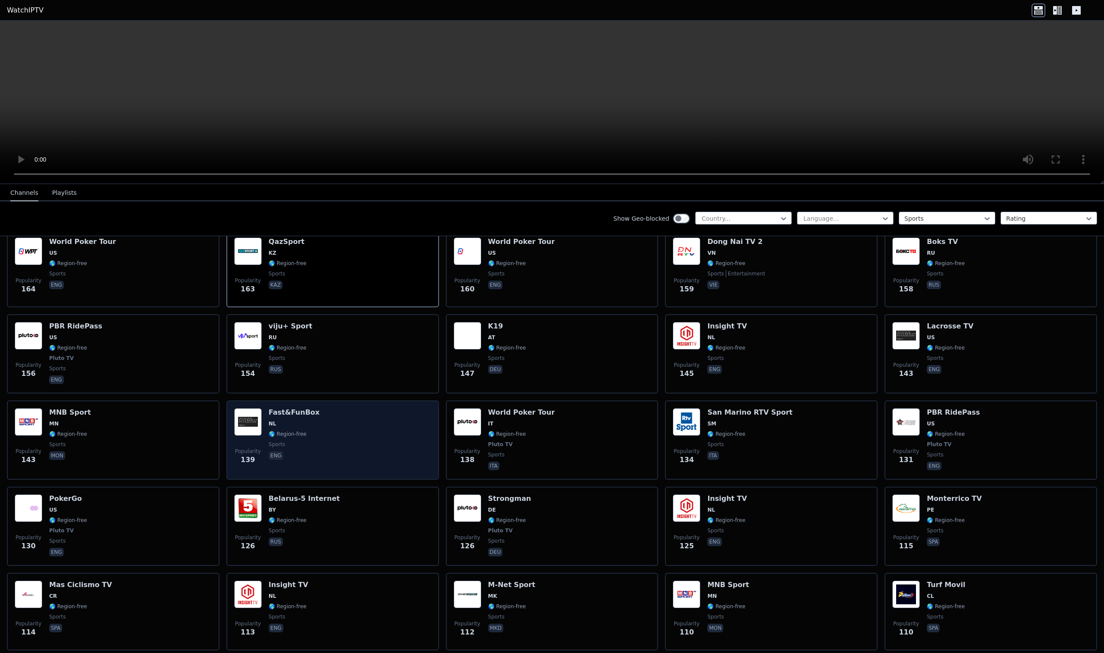
click at [390, 438] on div "Popularity 139 Fast&FunBox NL 🌎 Region-free sports eng" at bounding box center [332, 440] width 197 height 64
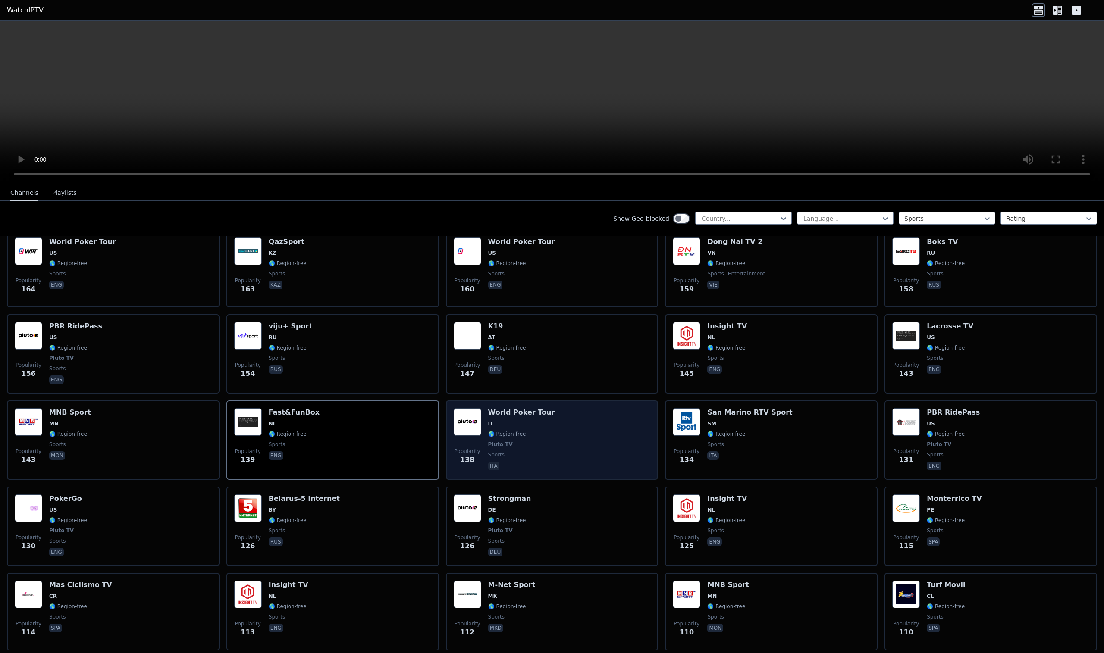
click at [603, 441] on div "Popularity 138 World Poker Tour IT 🌎 Region-free Pluto TV sports ita" at bounding box center [552, 440] width 197 height 64
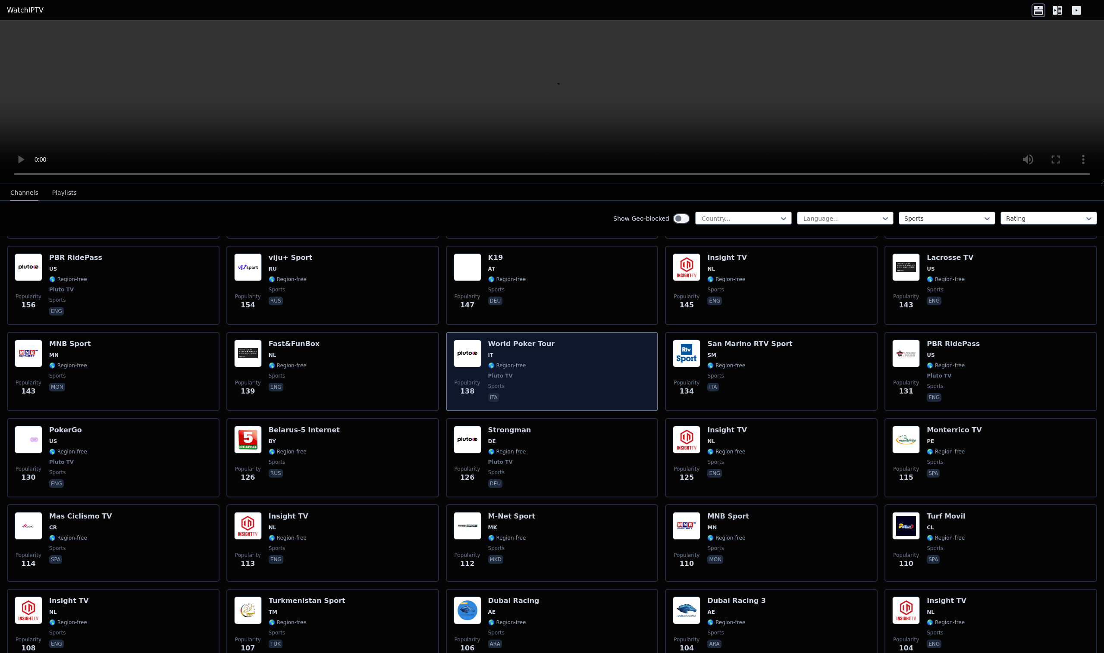
scroll to position [1402, 0]
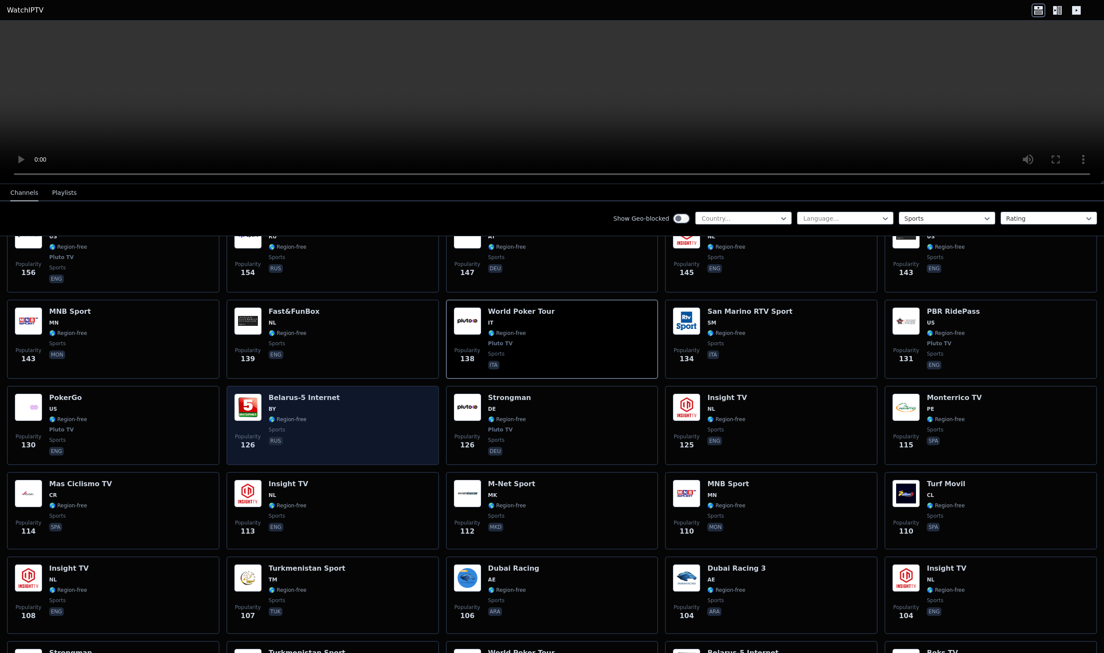
click at [380, 418] on div "Popularity 126 [GEOGRAPHIC_DATA]-5 Internet BY 🌎 Region-free sports rus" at bounding box center [332, 426] width 197 height 64
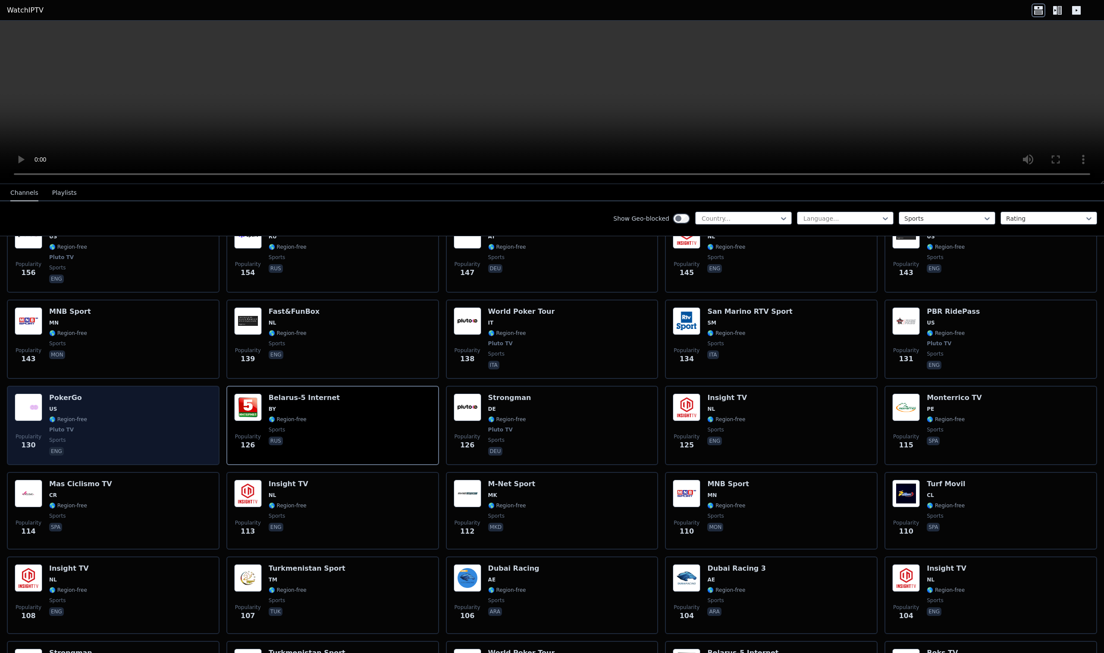
click at [157, 421] on div "Popularity 130 PokerGo US 🌎 Region-free Pluto TV sports eng" at bounding box center [113, 426] width 197 height 64
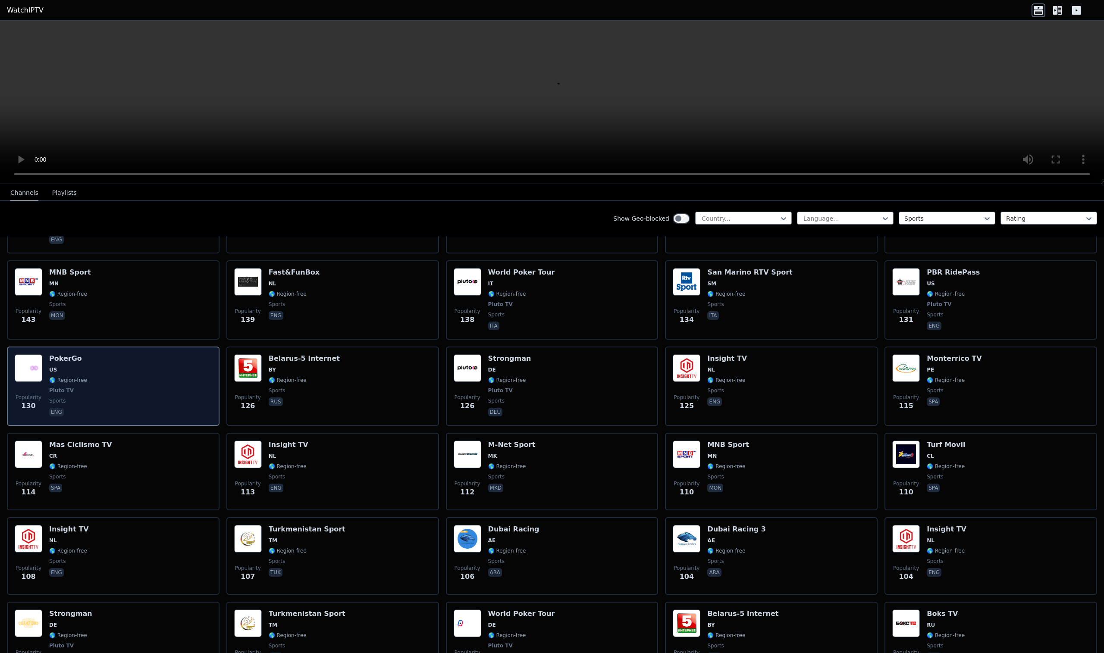
scroll to position [1535, 0]
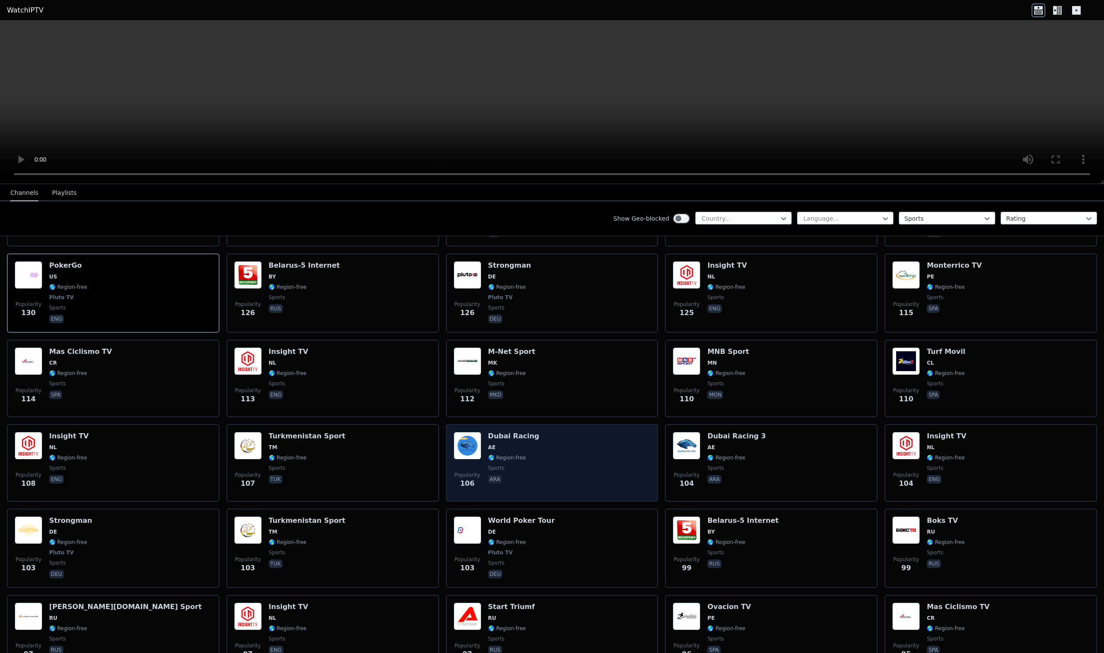
click at [640, 462] on div "Popularity 106 Dubai Racing AE 🌎 Region-free sports ara" at bounding box center [552, 463] width 197 height 62
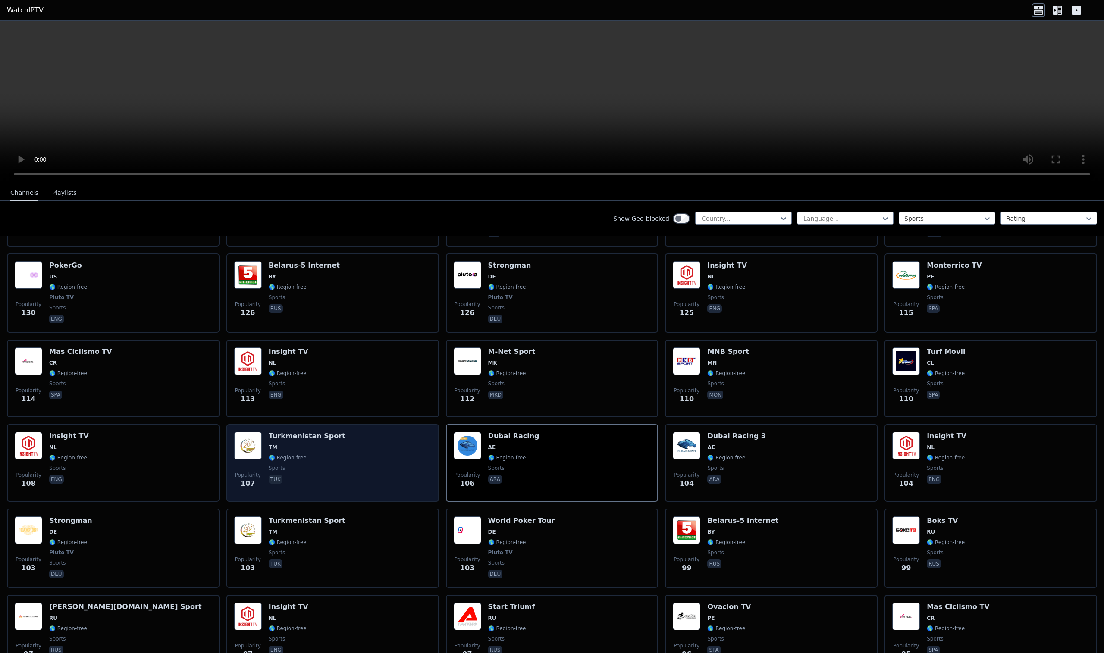
click at [375, 468] on div "Popularity 107 [GEOGRAPHIC_DATA] Sport TM 🌎 Region-free sports tuk" at bounding box center [332, 463] width 197 height 62
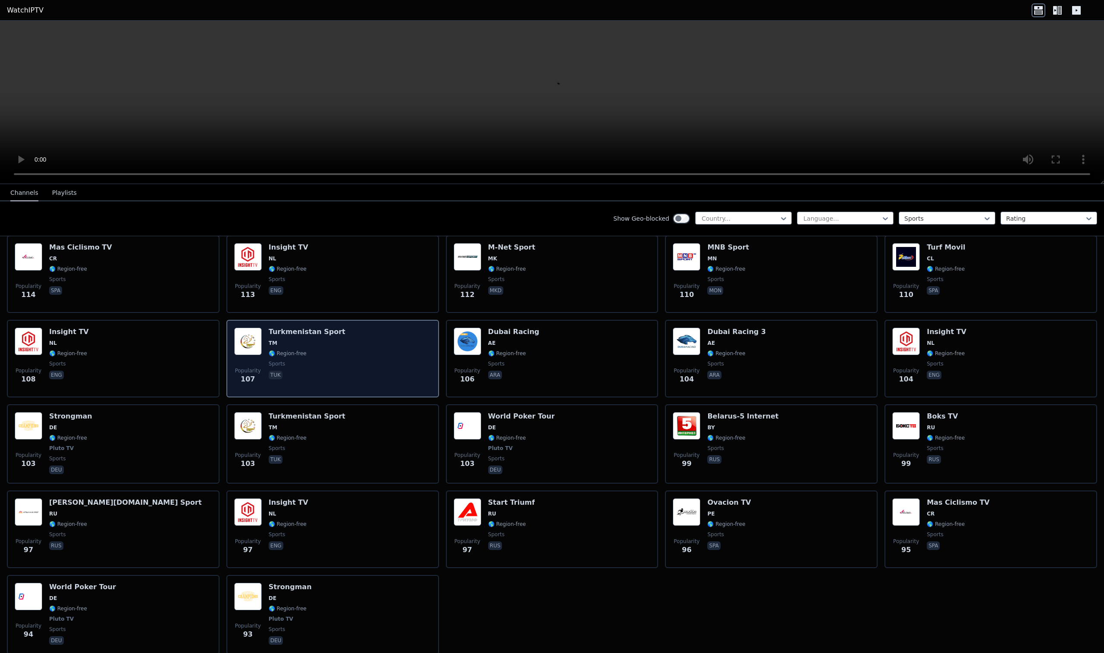
scroll to position [1639, 0]
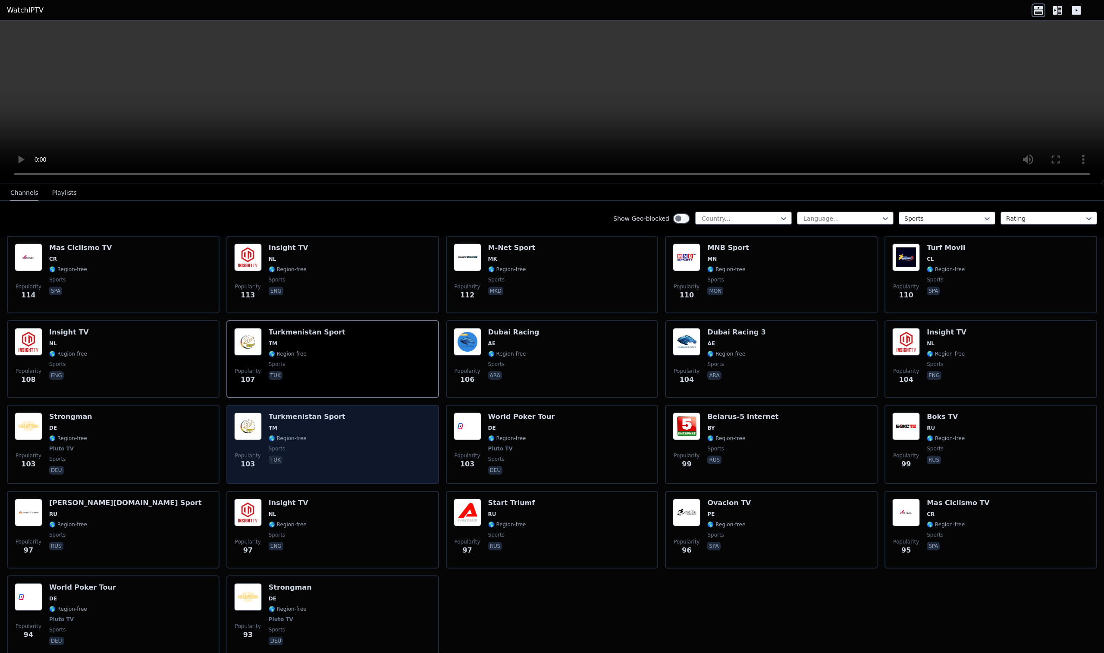
click at [378, 434] on div "Popularity 103 [GEOGRAPHIC_DATA] Sport TM 🌎 Region-free sports tuk" at bounding box center [332, 445] width 197 height 64
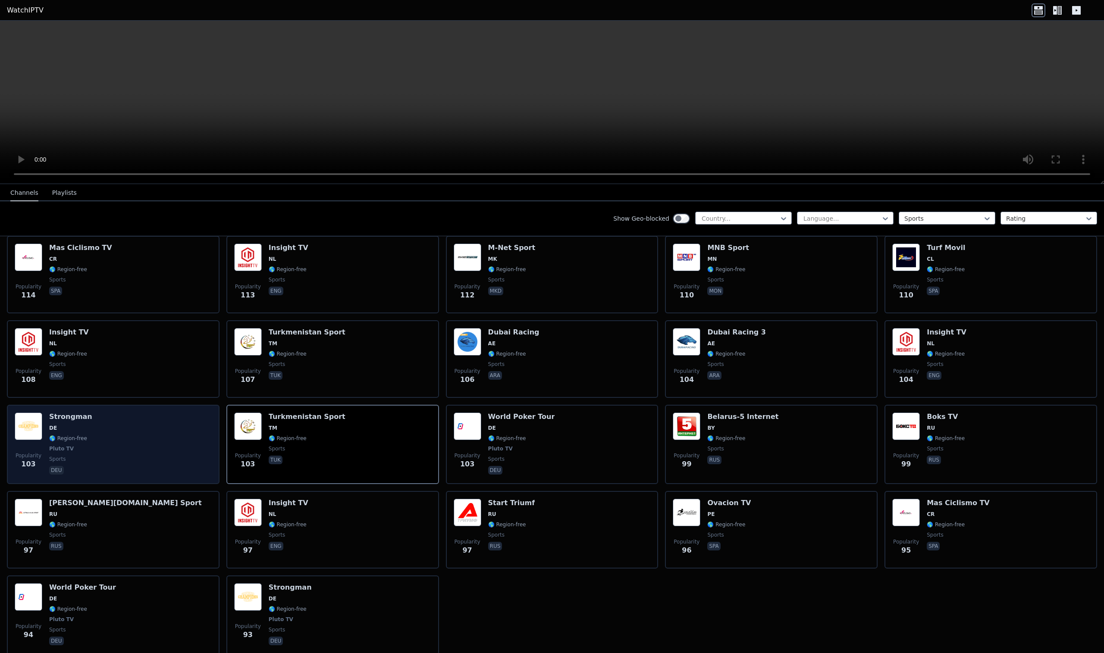
click at [136, 432] on div "Popularity 103 Strongman DE 🌎 Region-free Pluto TV sports deu" at bounding box center [113, 445] width 197 height 64
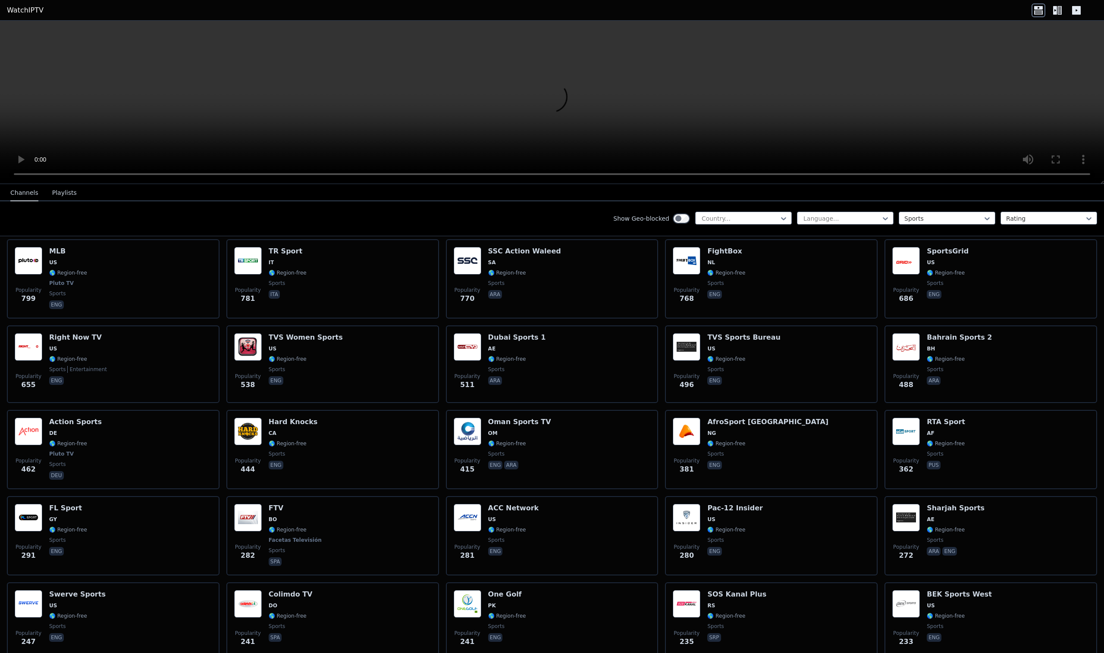
scroll to position [0, 0]
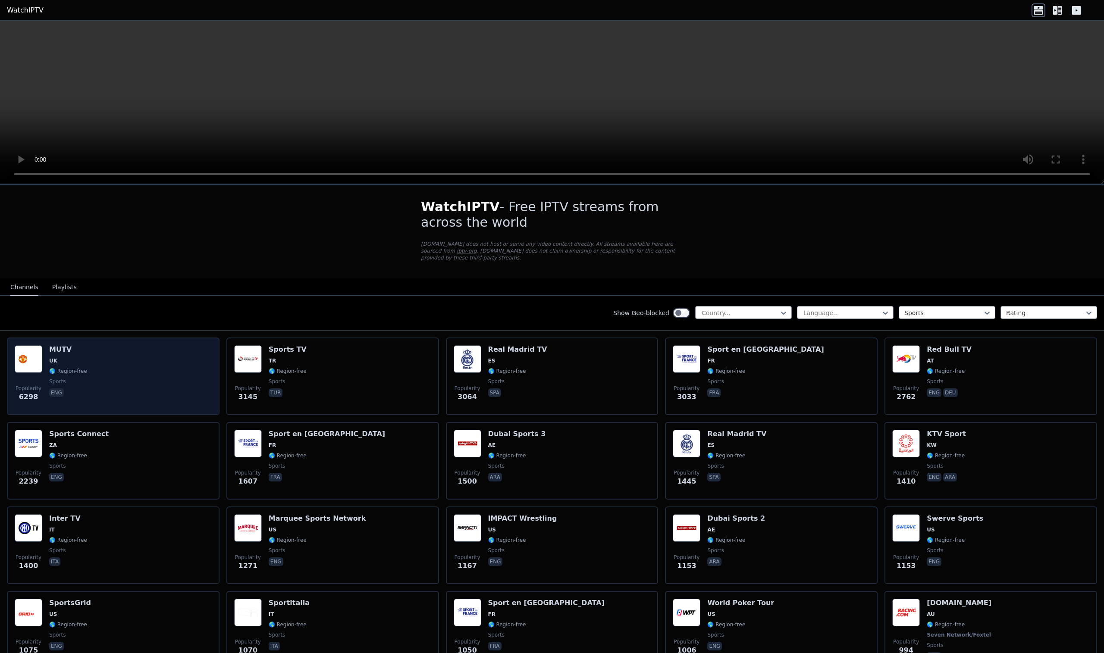
click at [172, 406] on div "Popularity 6298 MUTV [GEOGRAPHIC_DATA] 🌎 Region-free sports eng" at bounding box center [113, 376] width 197 height 62
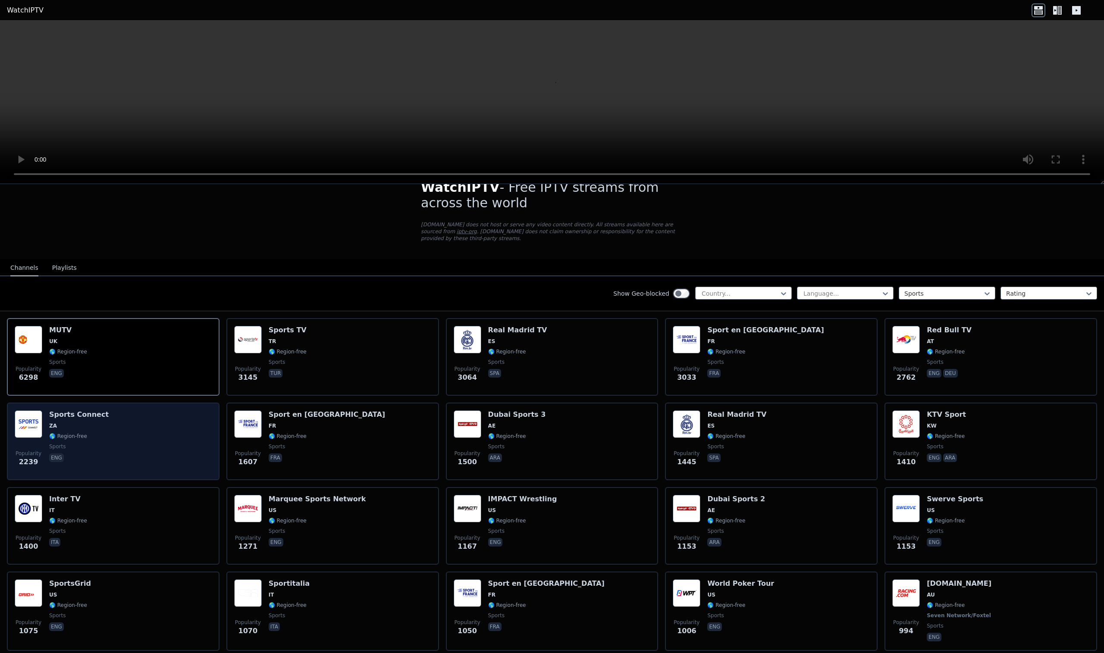
scroll to position [20, 0]
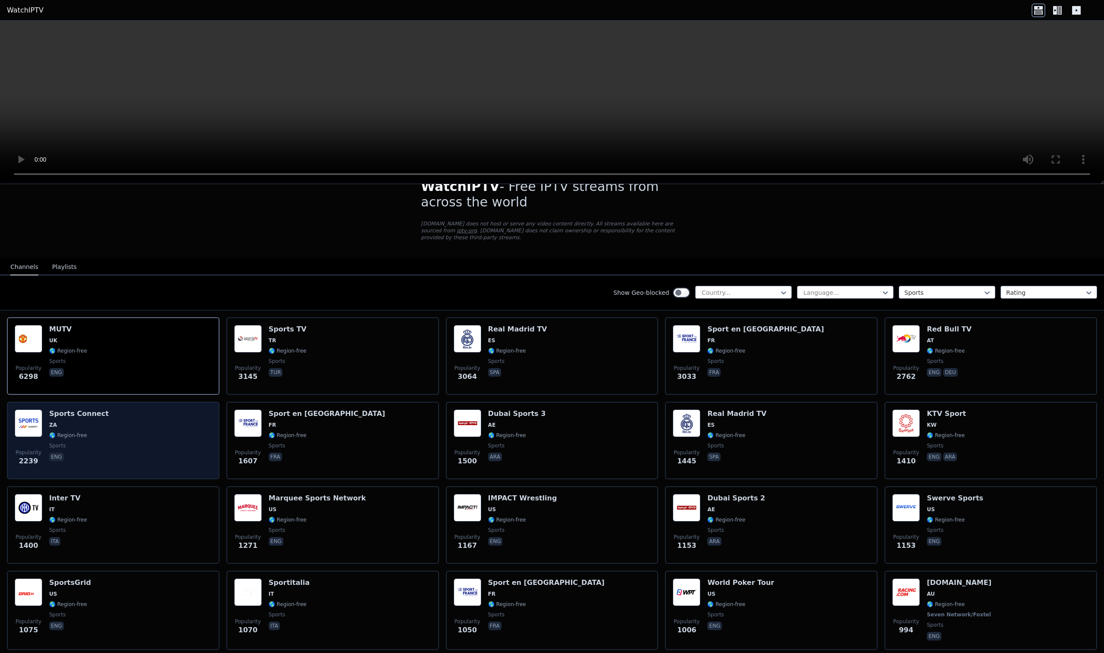
click at [172, 430] on div "Popularity 2239 Sports Connect ZA 🌎 Region-free sports eng" at bounding box center [113, 441] width 197 height 62
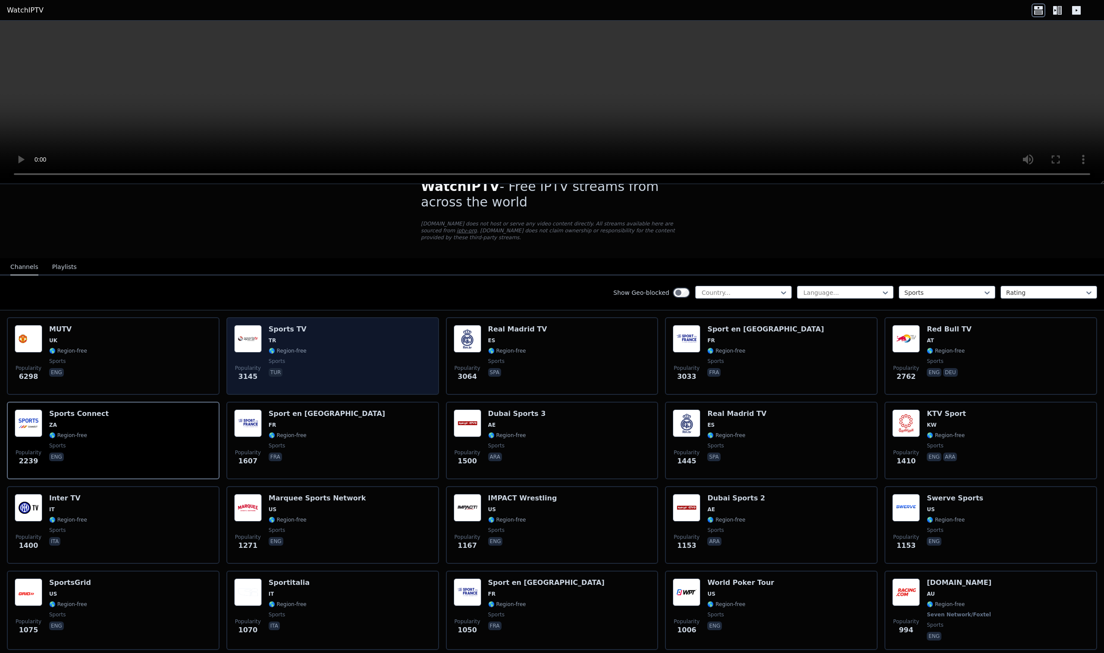
click at [336, 364] on div "Popularity 3145 Sports TV TR 🌎 Region-free sports tur" at bounding box center [332, 356] width 197 height 62
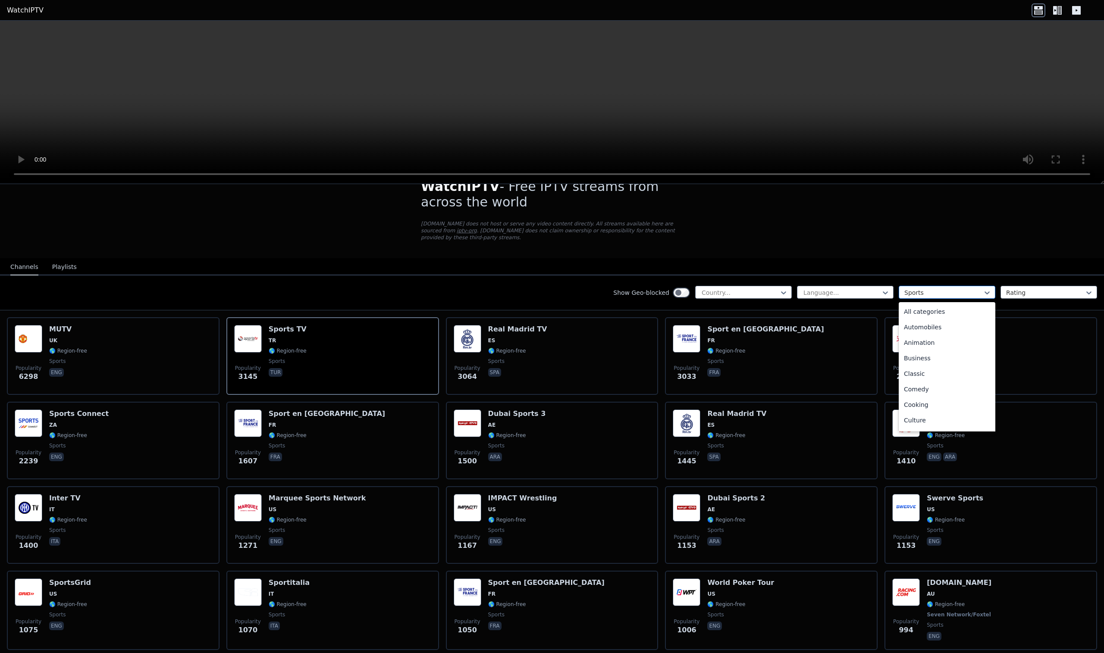
click at [953, 297] on div at bounding box center [943, 293] width 78 height 9
click at [953, 336] on div "Religious" at bounding box center [947, 343] width 97 height 16
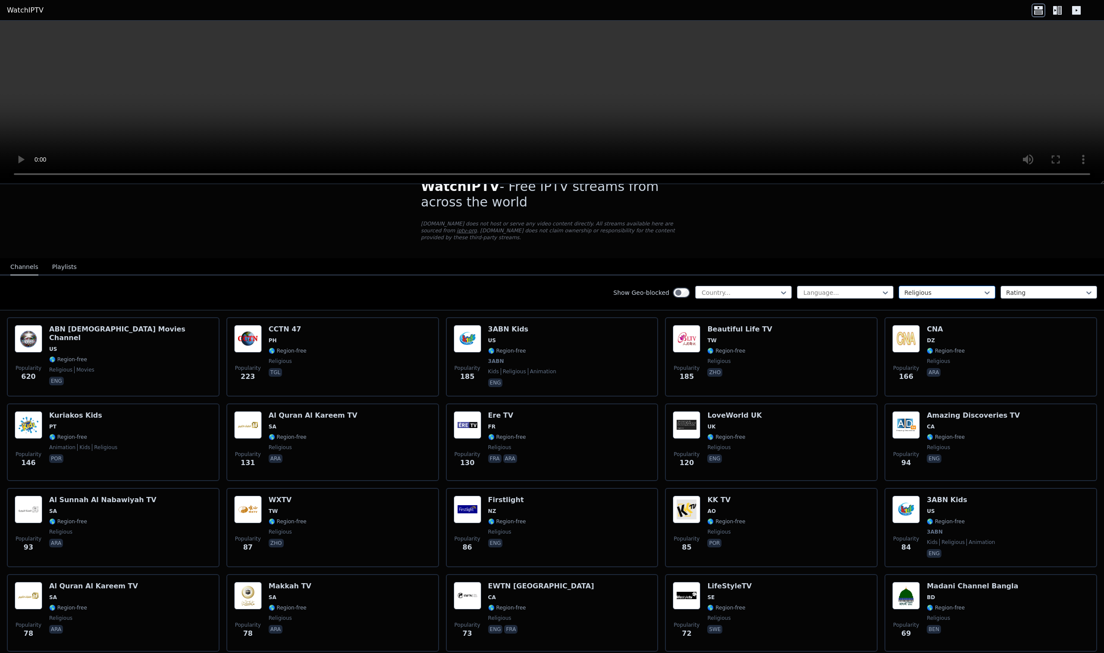
click at [951, 291] on div at bounding box center [943, 293] width 78 height 9
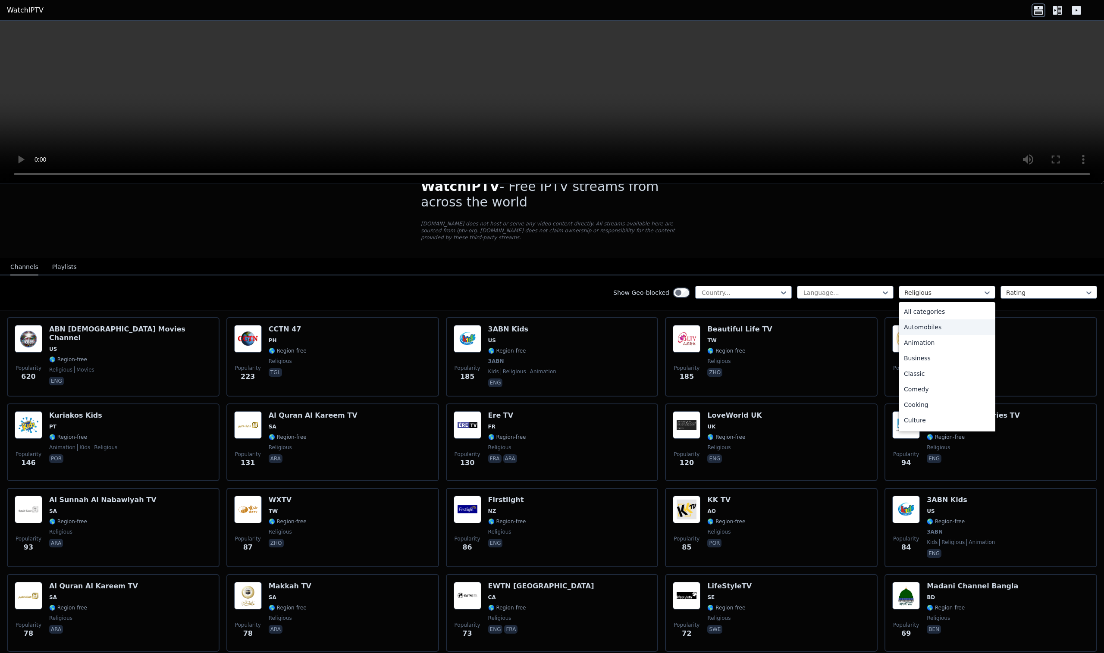
click at [950, 326] on div "Automobiles" at bounding box center [947, 328] width 97 height 16
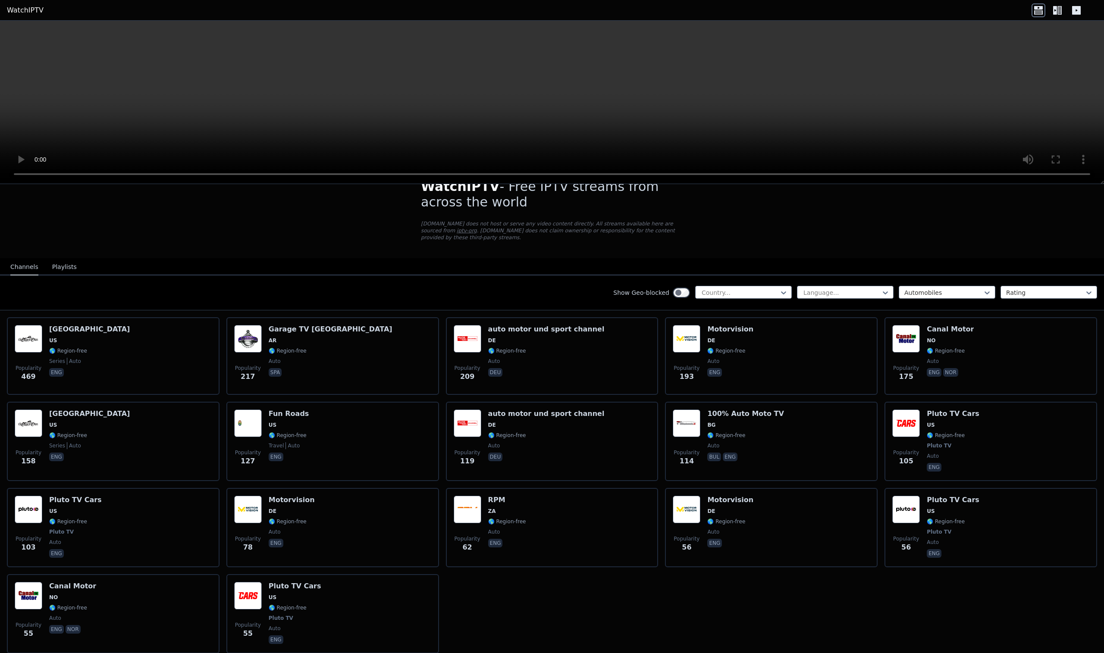
click at [953, 299] on div "Language... Automobiles Rating" at bounding box center [947, 293] width 300 height 14
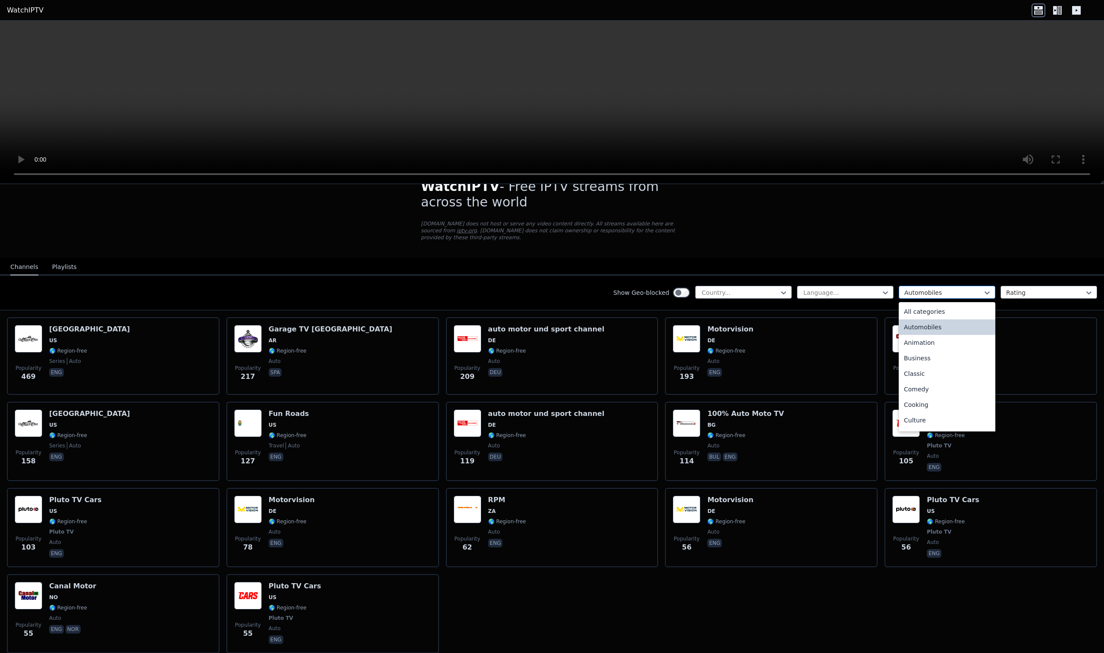
click at [955, 295] on div at bounding box center [943, 293] width 78 height 9
click at [954, 339] on div "Cooking" at bounding box center [947, 341] width 97 height 16
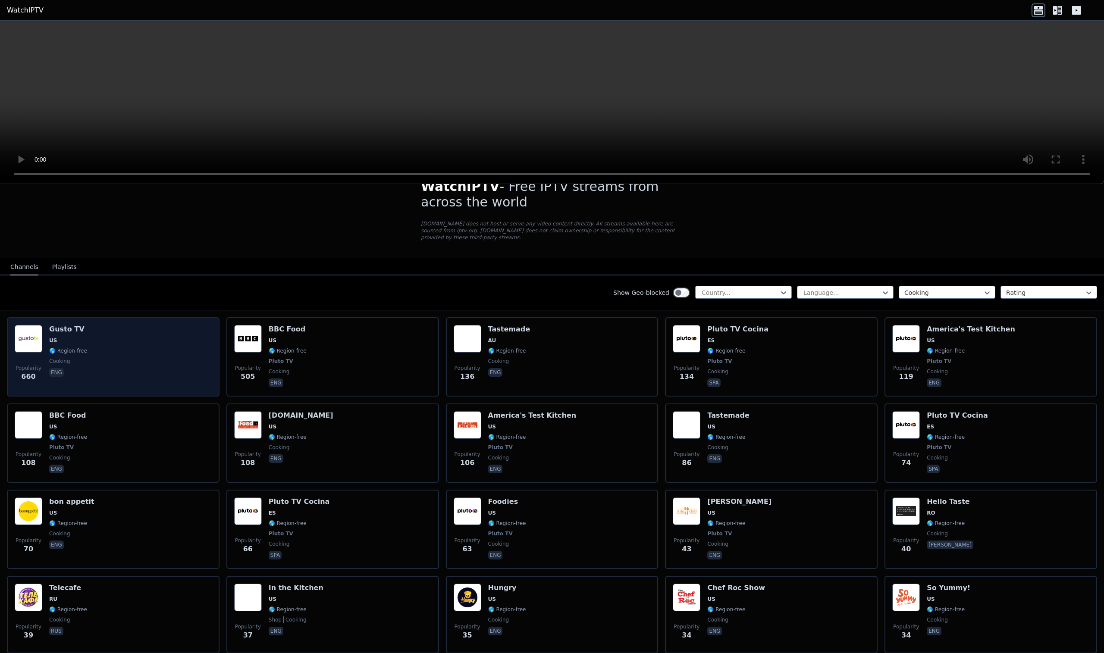
click at [103, 346] on div "Popularity 660 Gusto TV US 🌎 Region-free cooking eng" at bounding box center [113, 357] width 197 height 64
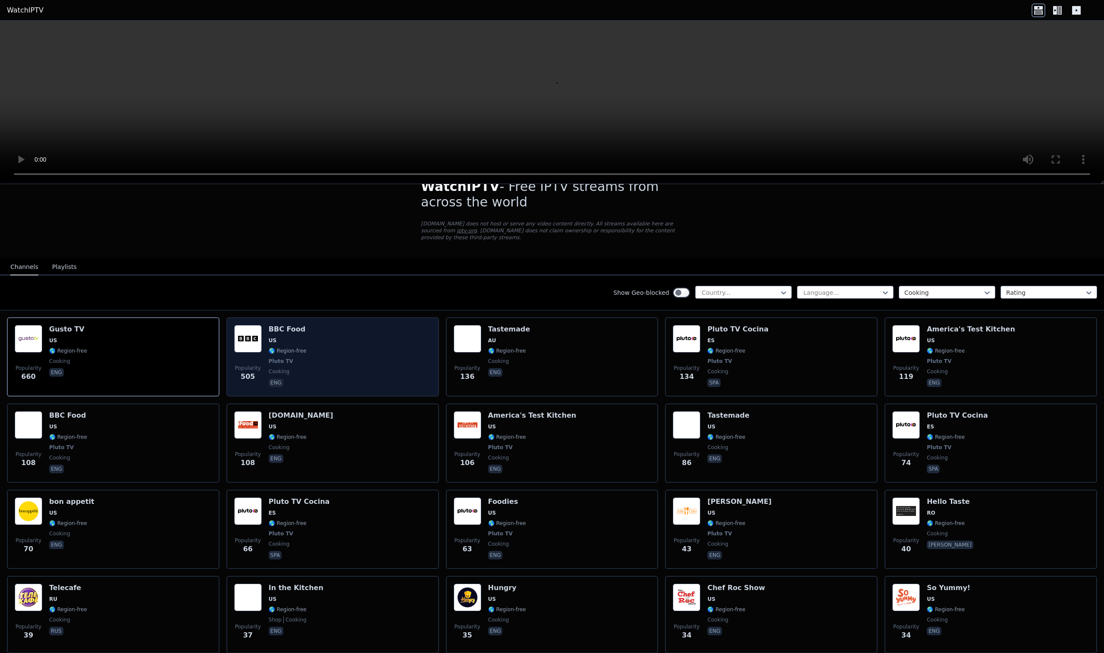
click at [321, 357] on div "Popularity 505 BBC Food US 🌎 Region-free Pluto TV cooking eng" at bounding box center [332, 357] width 197 height 64
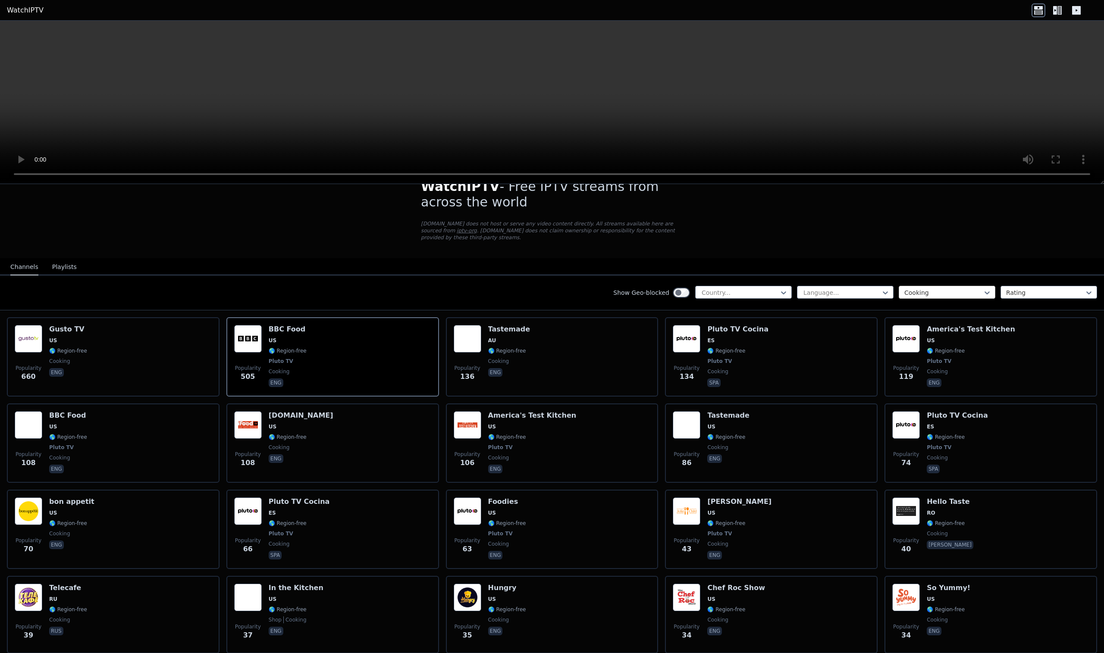
click at [925, 297] on div at bounding box center [943, 293] width 78 height 9
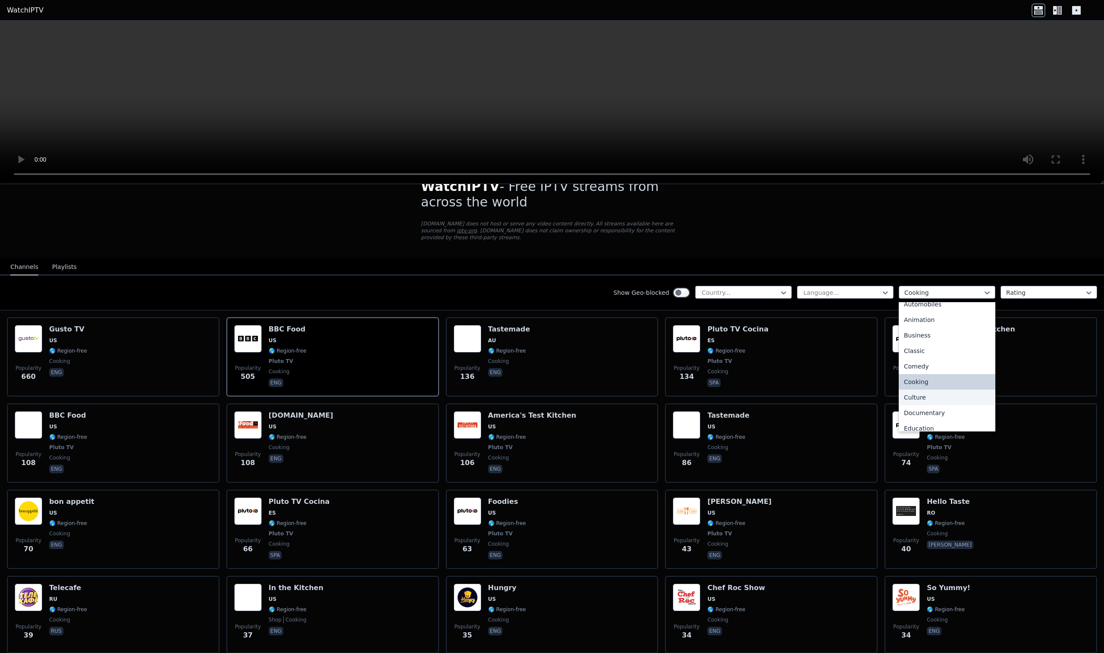
scroll to position [47, 0]
click at [939, 392] on div "Documentary" at bounding box center [947, 389] width 97 height 16
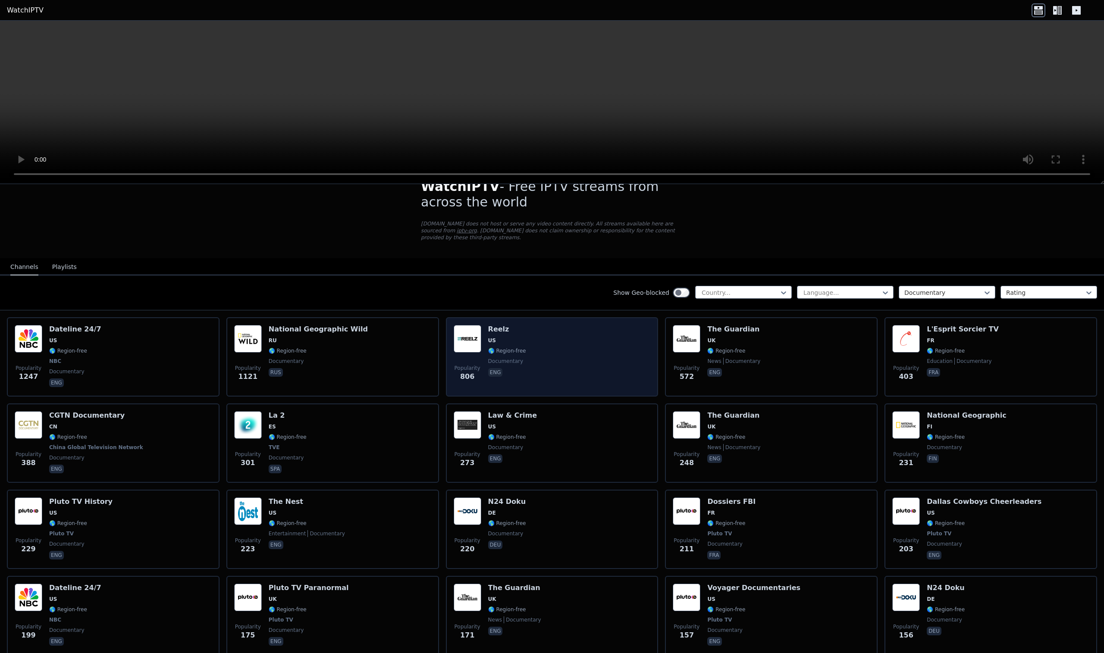
click at [526, 325] on div "Popularity 806 Reelz [GEOGRAPHIC_DATA] 🌎 Region-free documentary eng" at bounding box center [552, 357] width 197 height 64
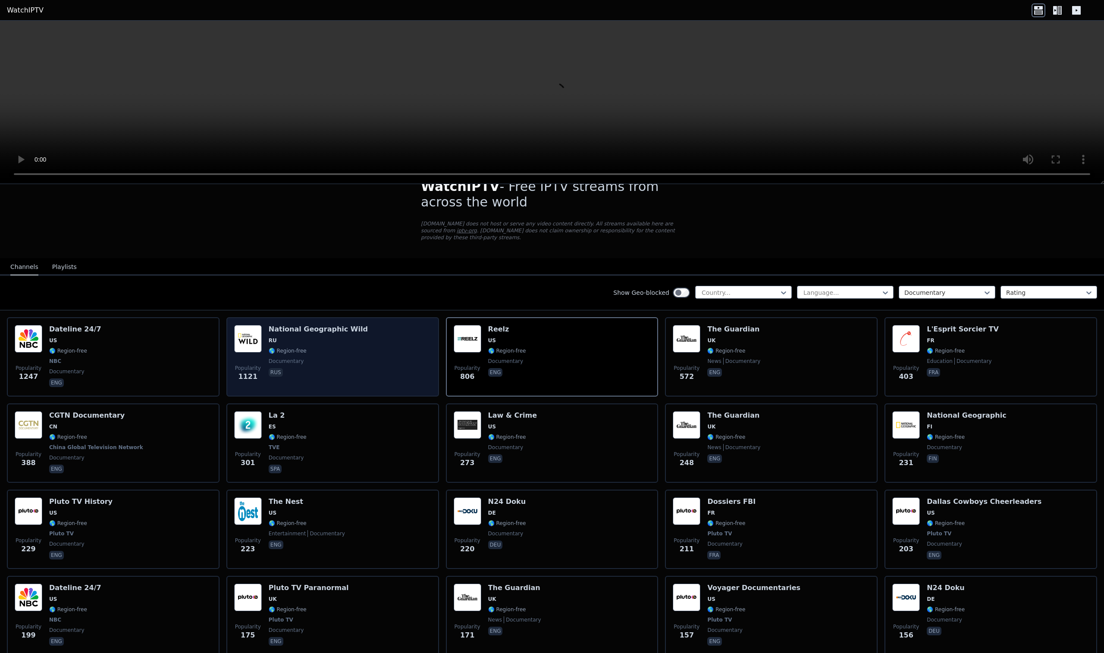
click at [393, 348] on div "Popularity 1121 National Geographic Wild RU 🌎 Region-free documentary rus" at bounding box center [332, 357] width 197 height 64
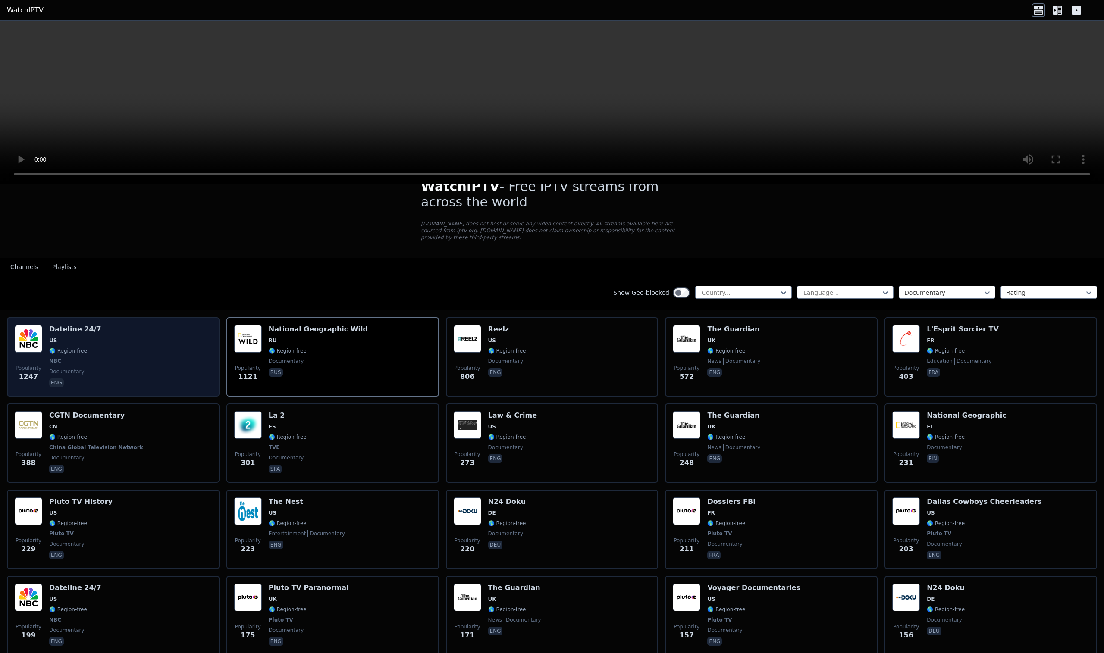
click at [129, 367] on div "Popularity 1247 Dateline 24/7 US 🌎 Region-free NBC documentary eng" at bounding box center [113, 357] width 197 height 64
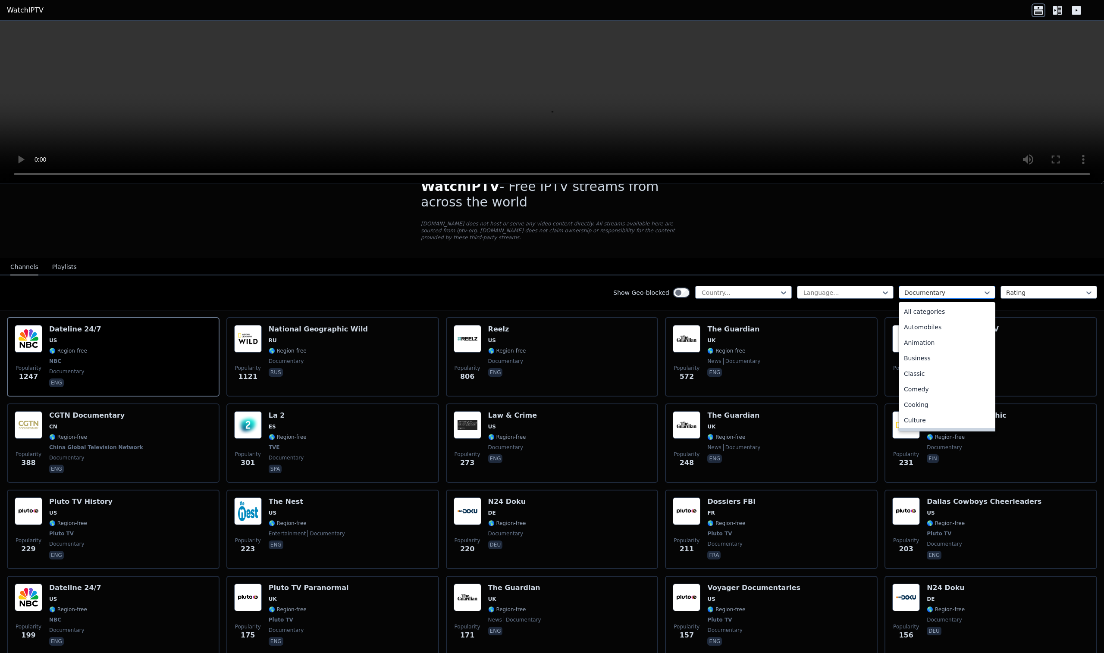
click at [950, 297] on div "Documentary" at bounding box center [947, 292] width 97 height 13
click at [934, 376] on div "Outdoor" at bounding box center [947, 378] width 97 height 16
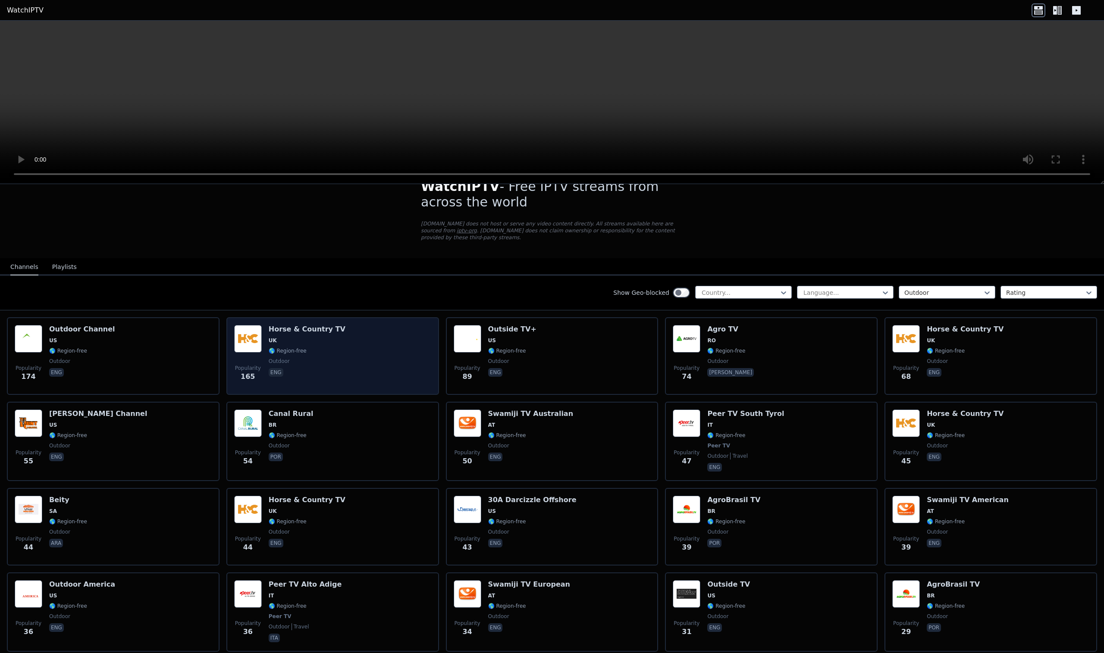
click at [313, 359] on span "outdoor" at bounding box center [307, 361] width 77 height 7
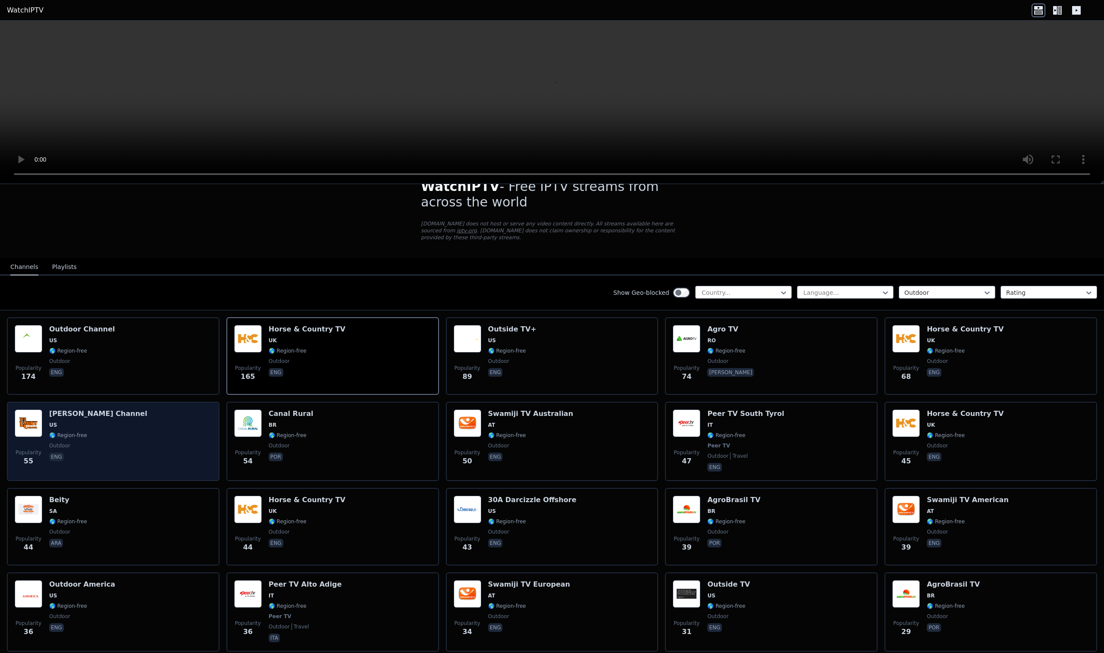
click at [153, 445] on div "Popularity 55 [PERSON_NAME] Channel US 🌎 Region-free outdoor eng" at bounding box center [113, 442] width 197 height 64
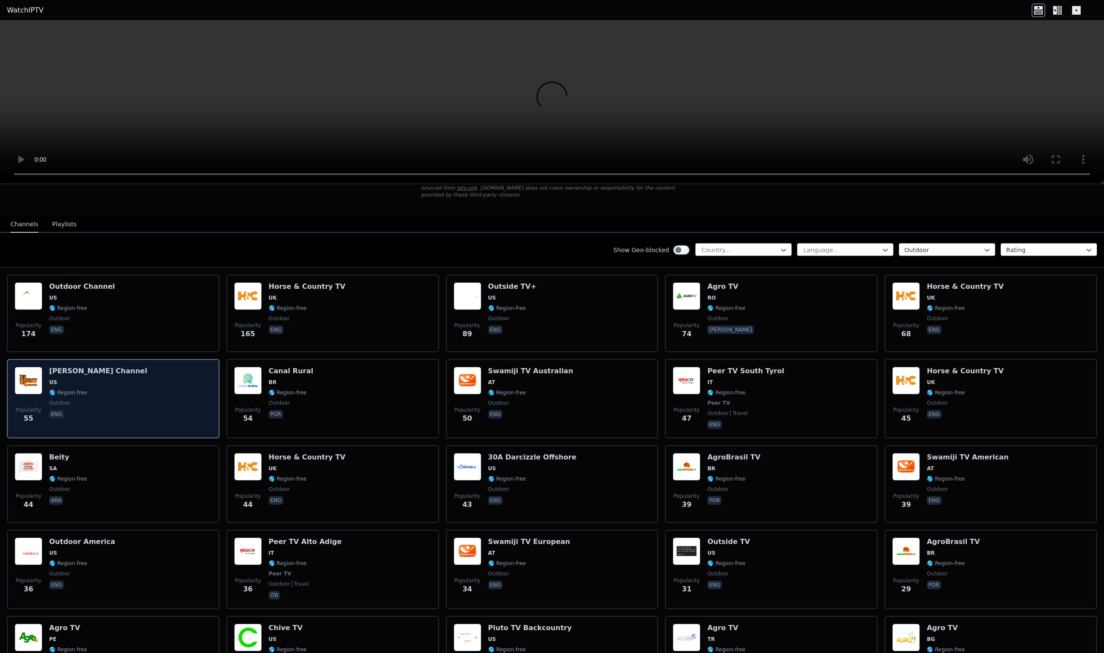
scroll to position [63, 0]
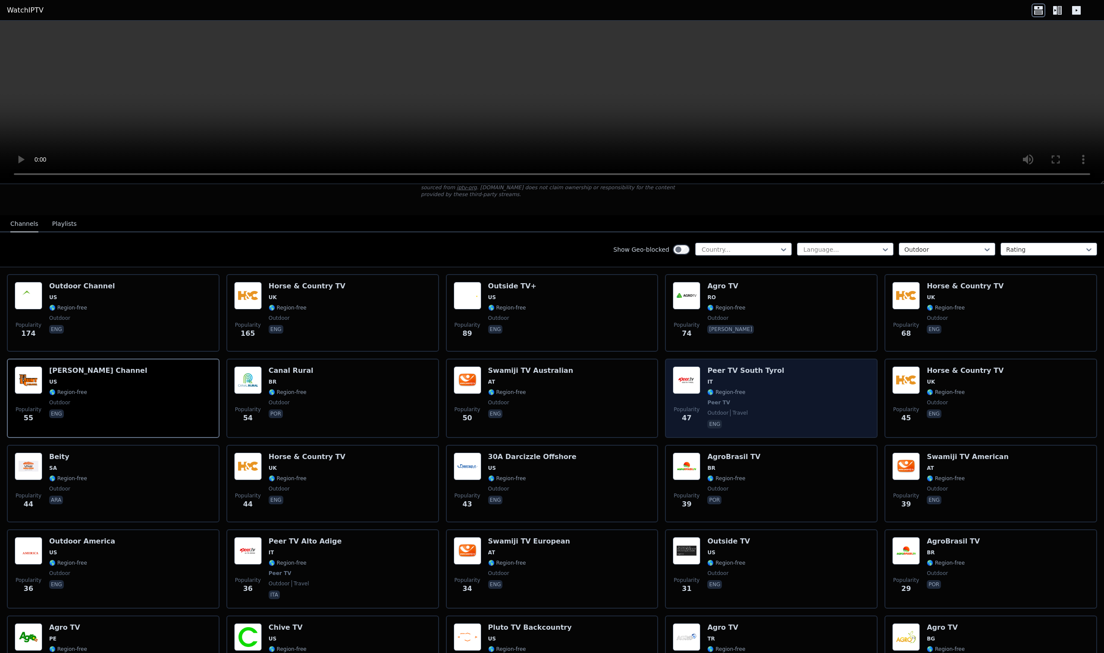
click at [825, 436] on div "Popularity 47 Peer TV South Tyrol IT 🌎 Region-free Peer TV outdoor travel eng" at bounding box center [771, 398] width 213 height 79
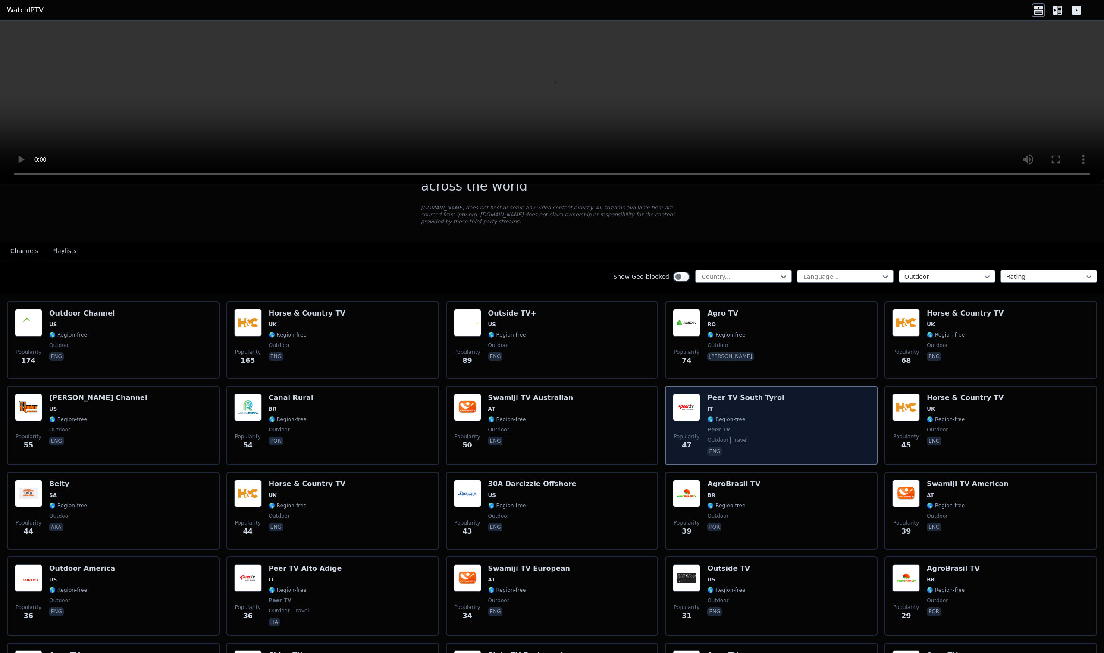
scroll to position [35, 0]
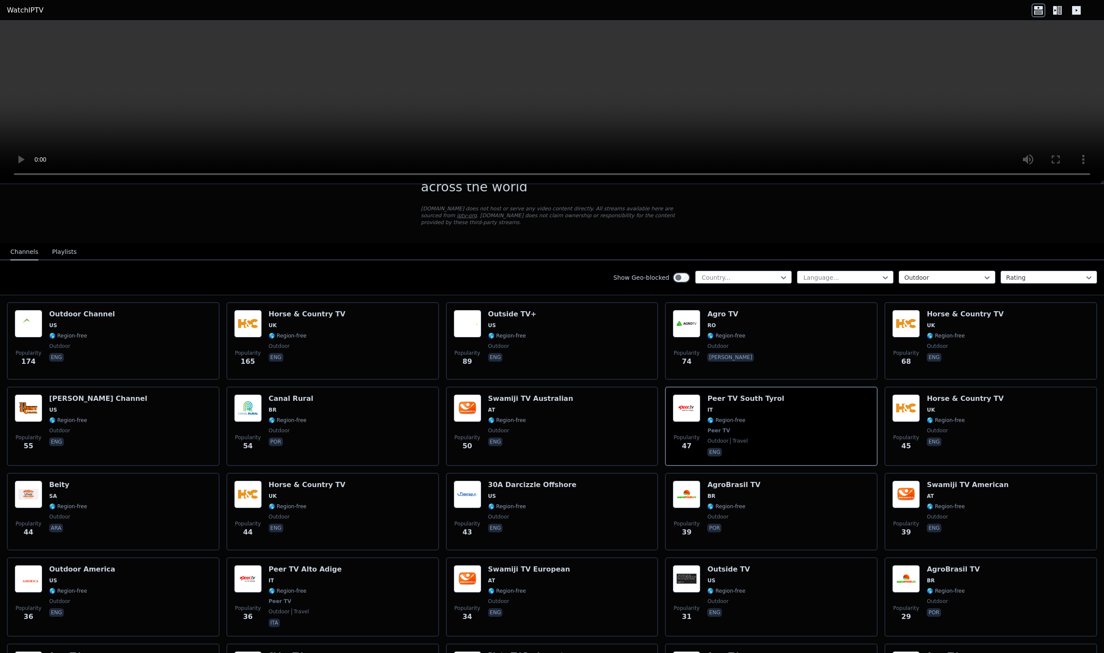
click at [963, 276] on div at bounding box center [943, 277] width 78 height 9
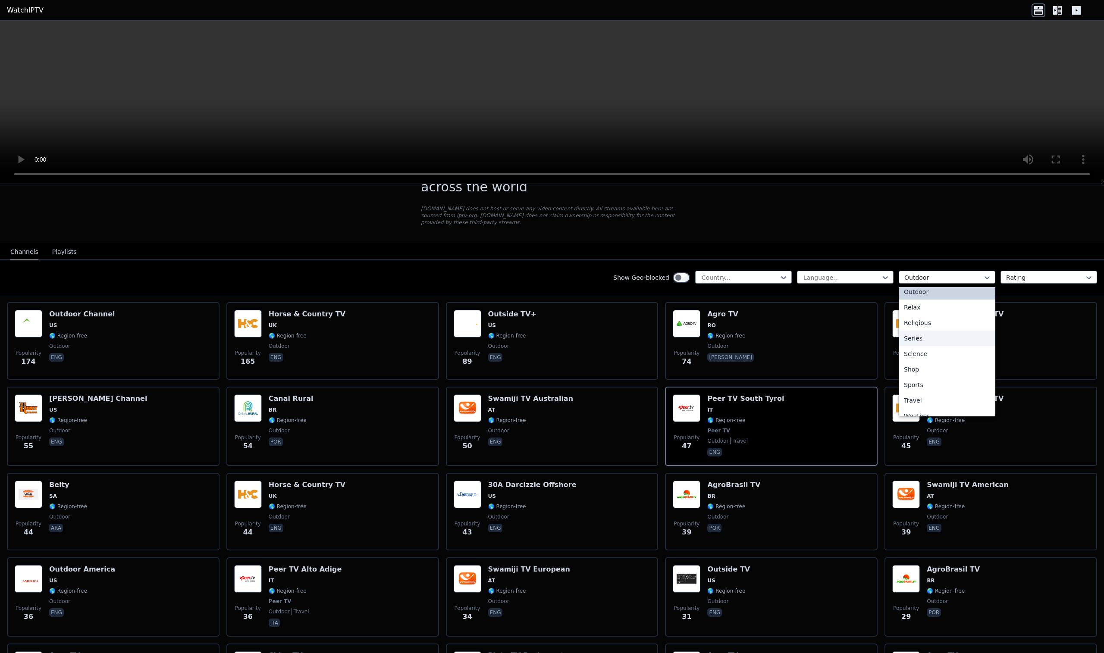
scroll to position [293, 0]
click at [949, 343] on div "Science" at bounding box center [947, 345] width 97 height 16
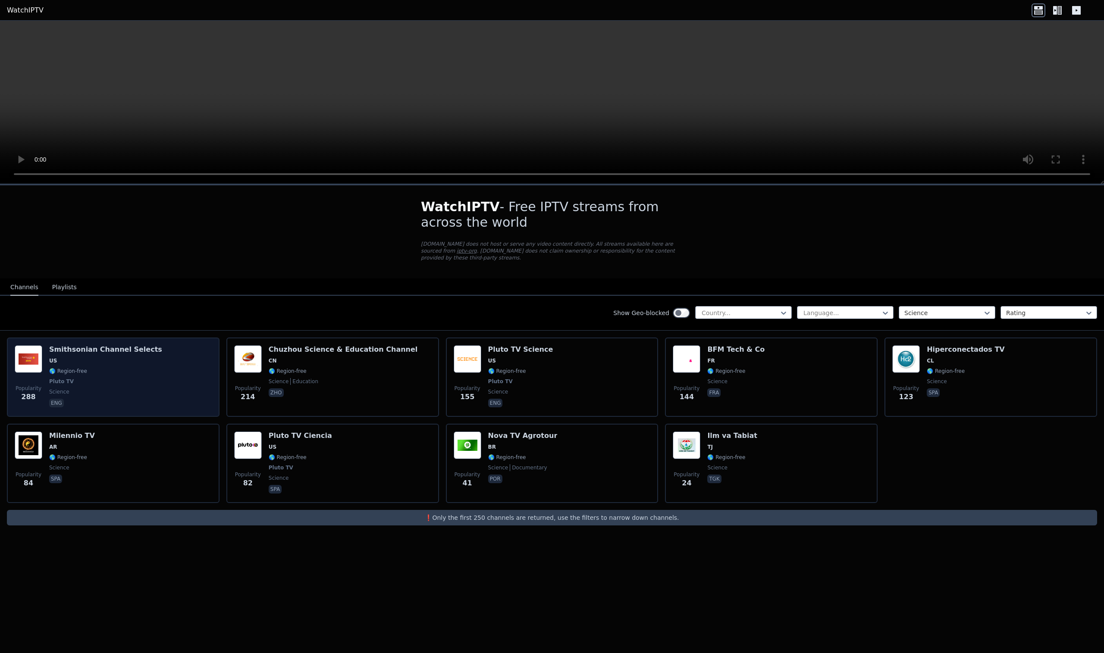
click at [162, 352] on div "Popularity 288 Smithsonian Channel Selects US 🌎 Region-free Pluto TV science eng" at bounding box center [113, 377] width 197 height 64
